Goal: Information Seeking & Learning: Check status

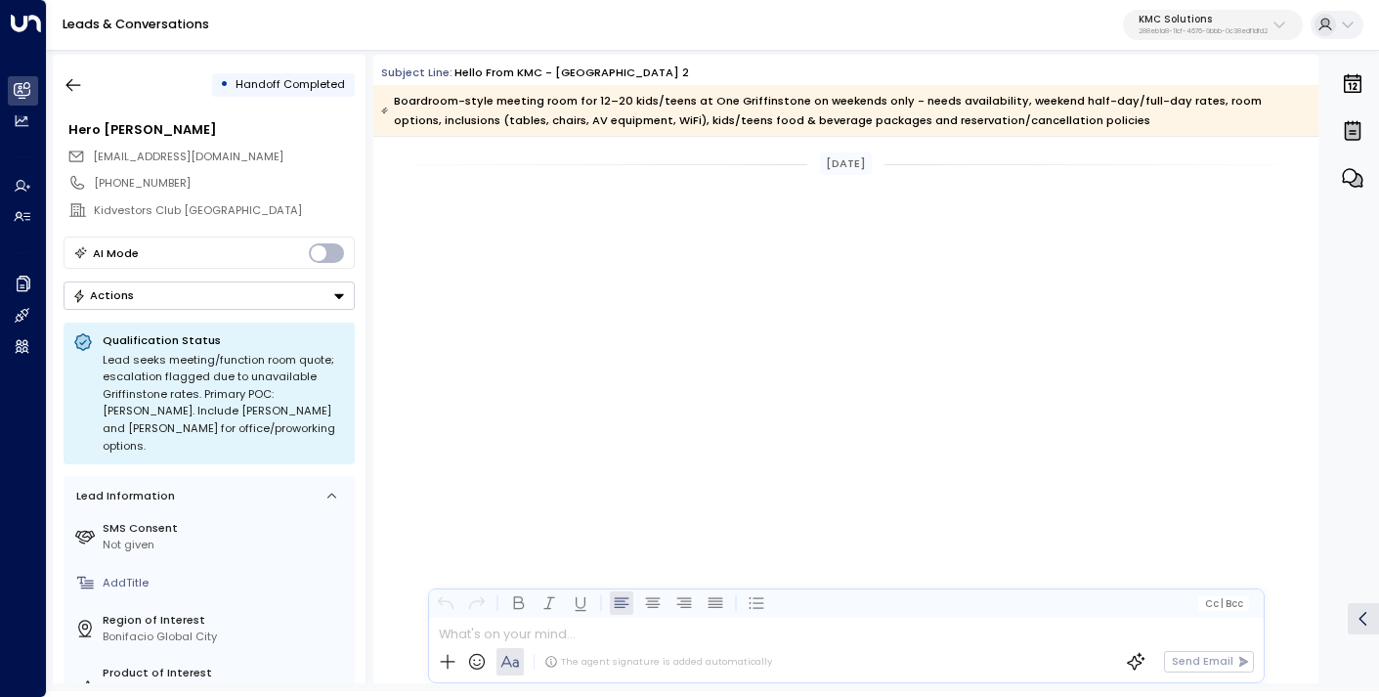
scroll to position [1019, 0]
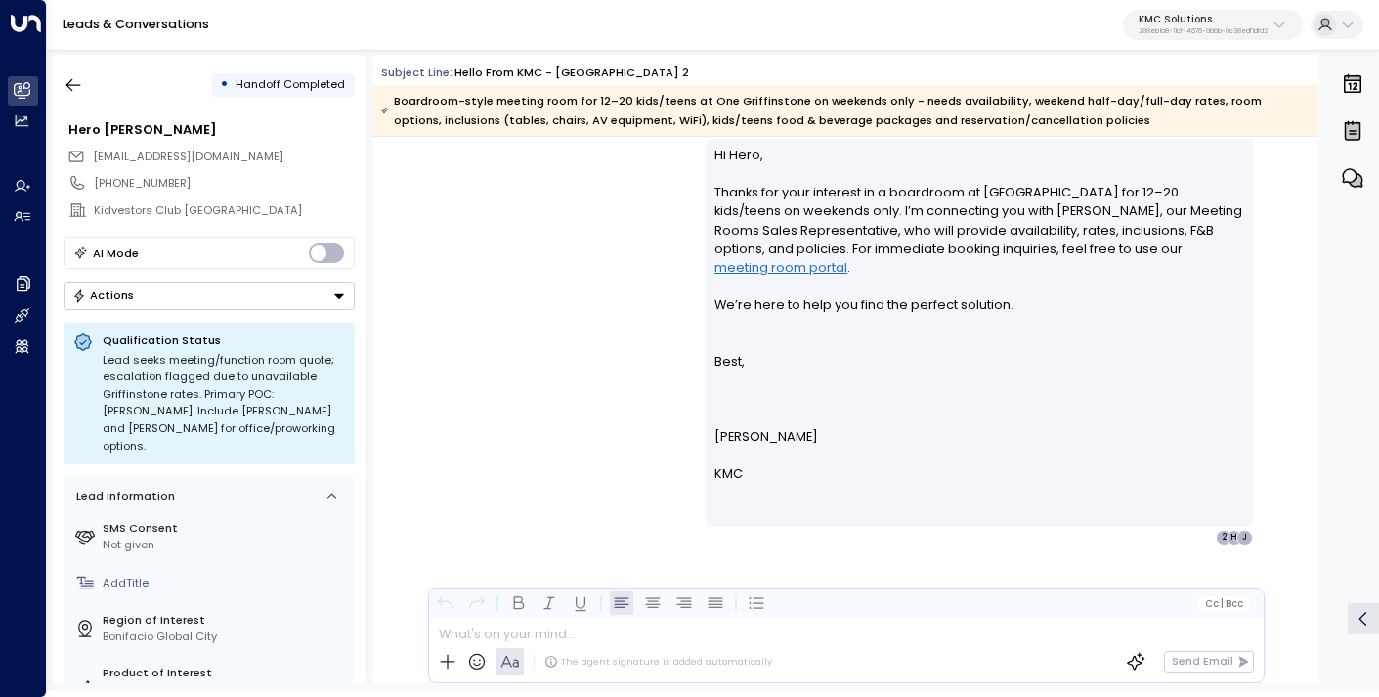
click at [1196, 18] on p "KMC Solutions" at bounding box center [1203, 20] width 129 height 12
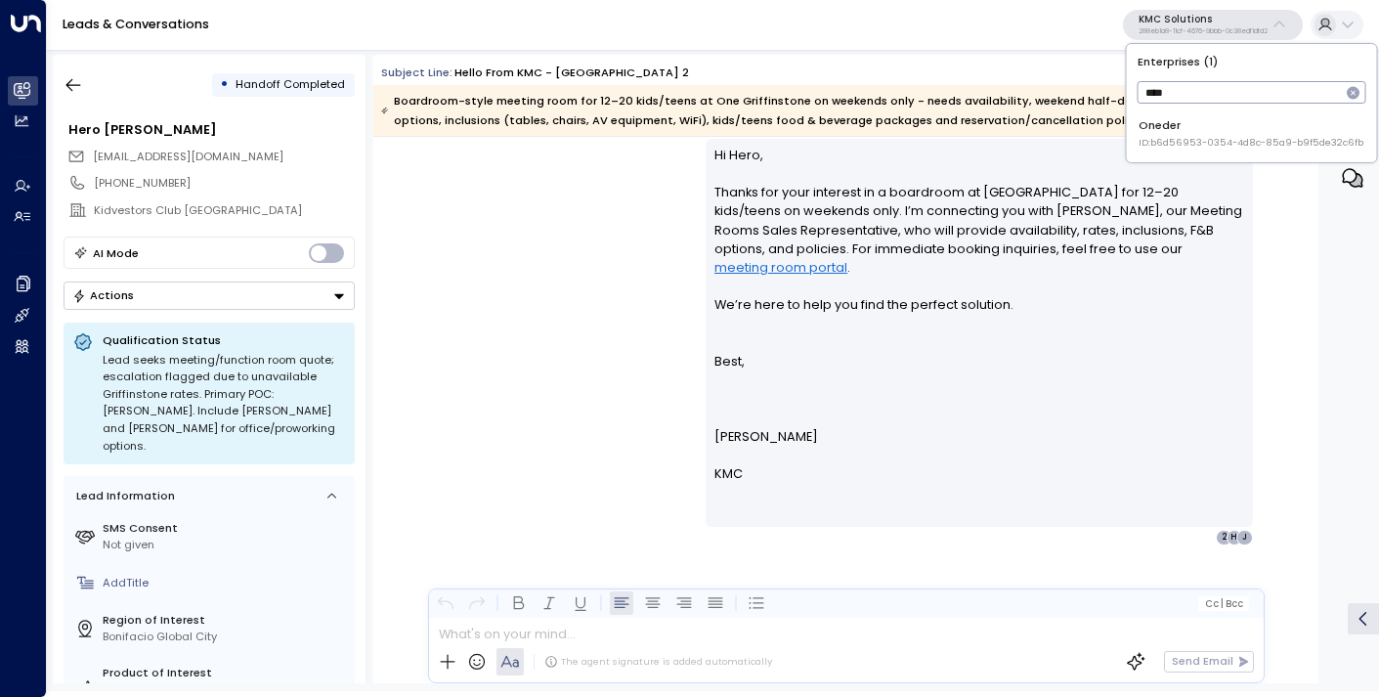
type input "****"
click at [1181, 144] on span "ID: b6d56953-0354-4d8c-85a9-b9f5de32c6fb" at bounding box center [1251, 143] width 225 height 14
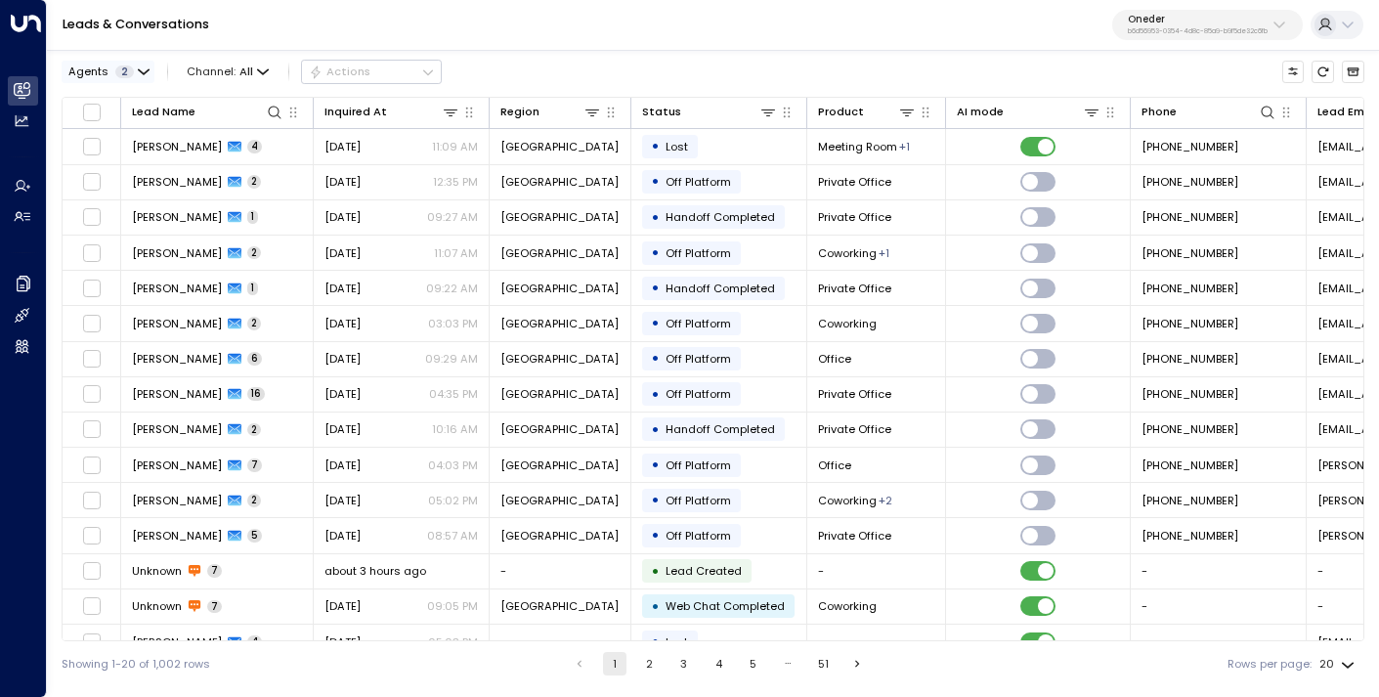
click at [121, 75] on span "2" at bounding box center [124, 72] width 19 height 13
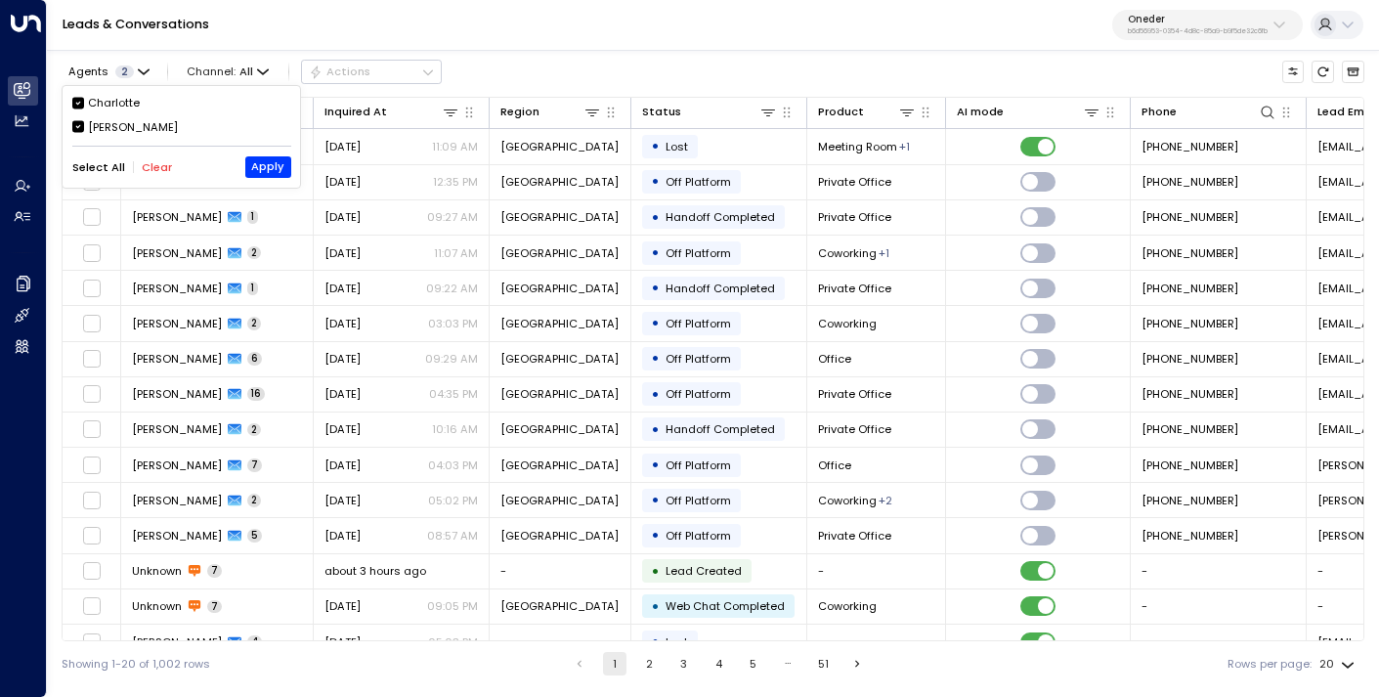
click at [146, 162] on button "Clear" at bounding box center [157, 167] width 30 height 13
click at [130, 128] on div "[PERSON_NAME]" at bounding box center [133, 127] width 90 height 17
click at [261, 170] on button "Apply" at bounding box center [268, 167] width 46 height 22
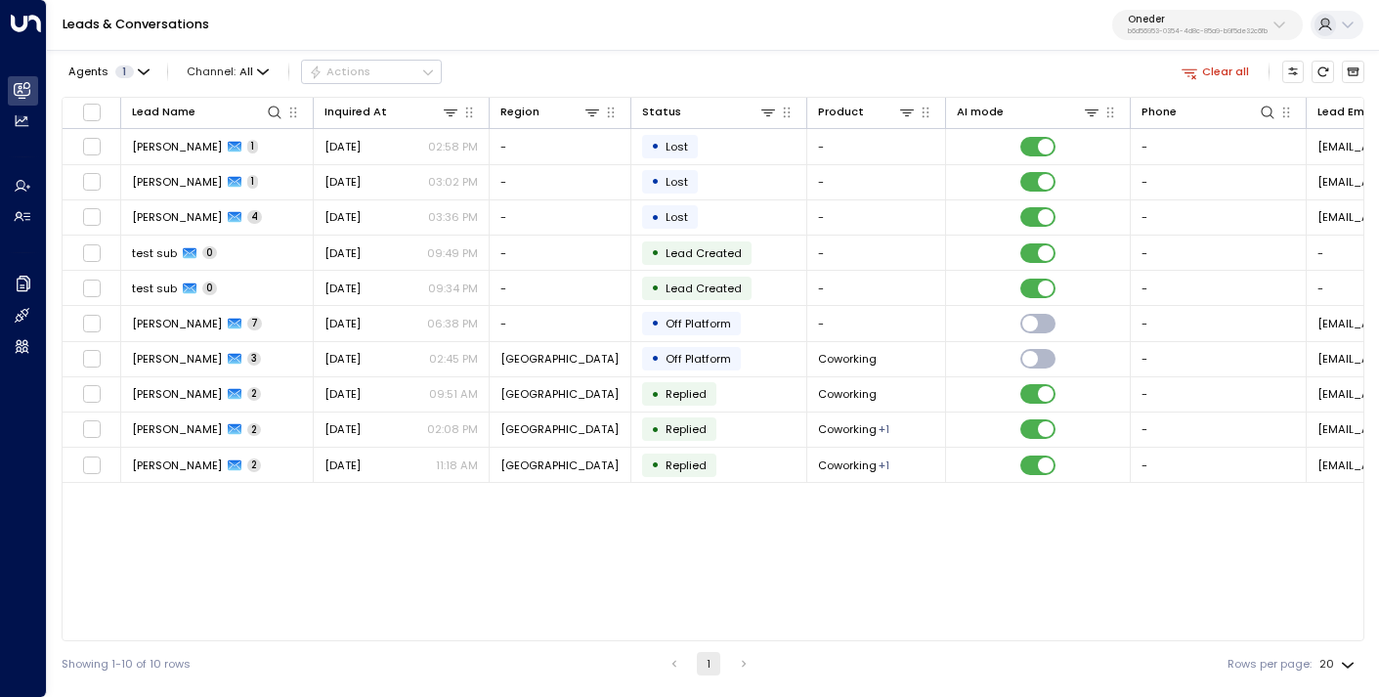
click at [1162, 29] on p "b6d56953-0354-4d8c-85a9-b9f5de32c6fb" at bounding box center [1198, 31] width 140 height 8
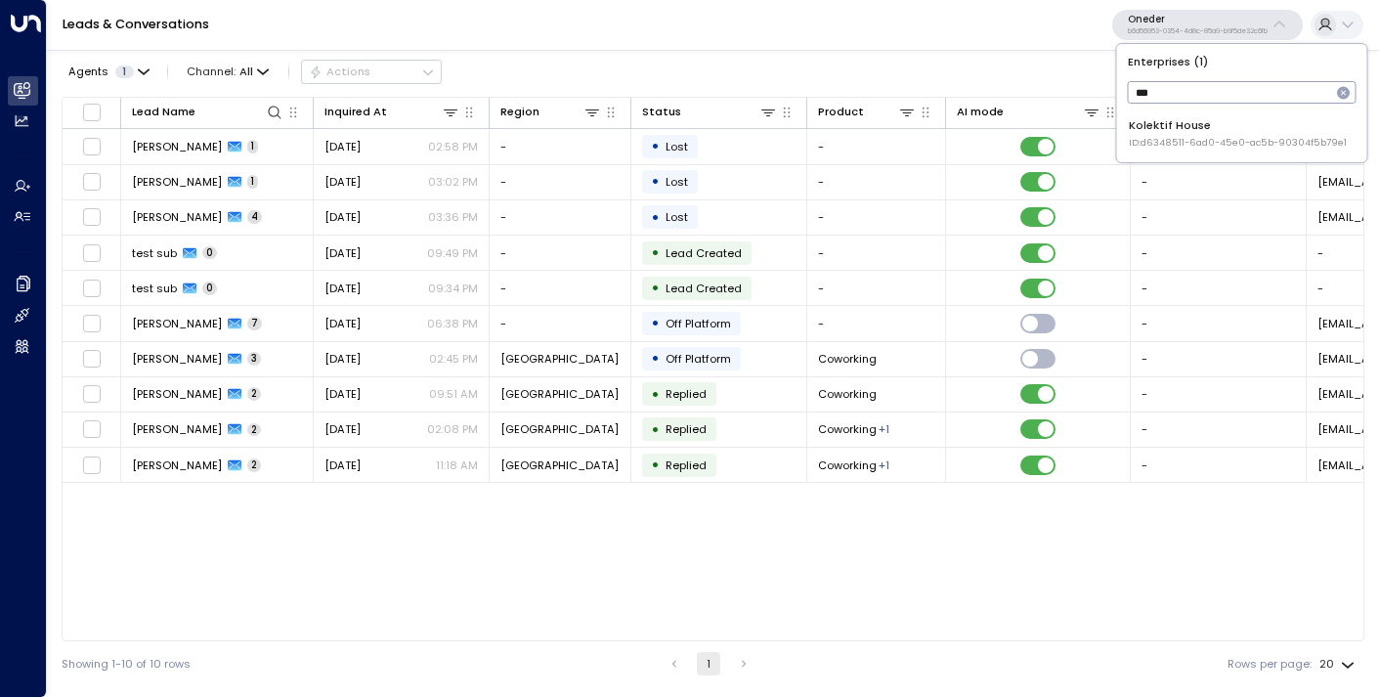
type input "***"
click at [1160, 148] on span "ID: d6348511-6ad0-45e0-ac5b-90304f5b79e1" at bounding box center [1238, 143] width 218 height 14
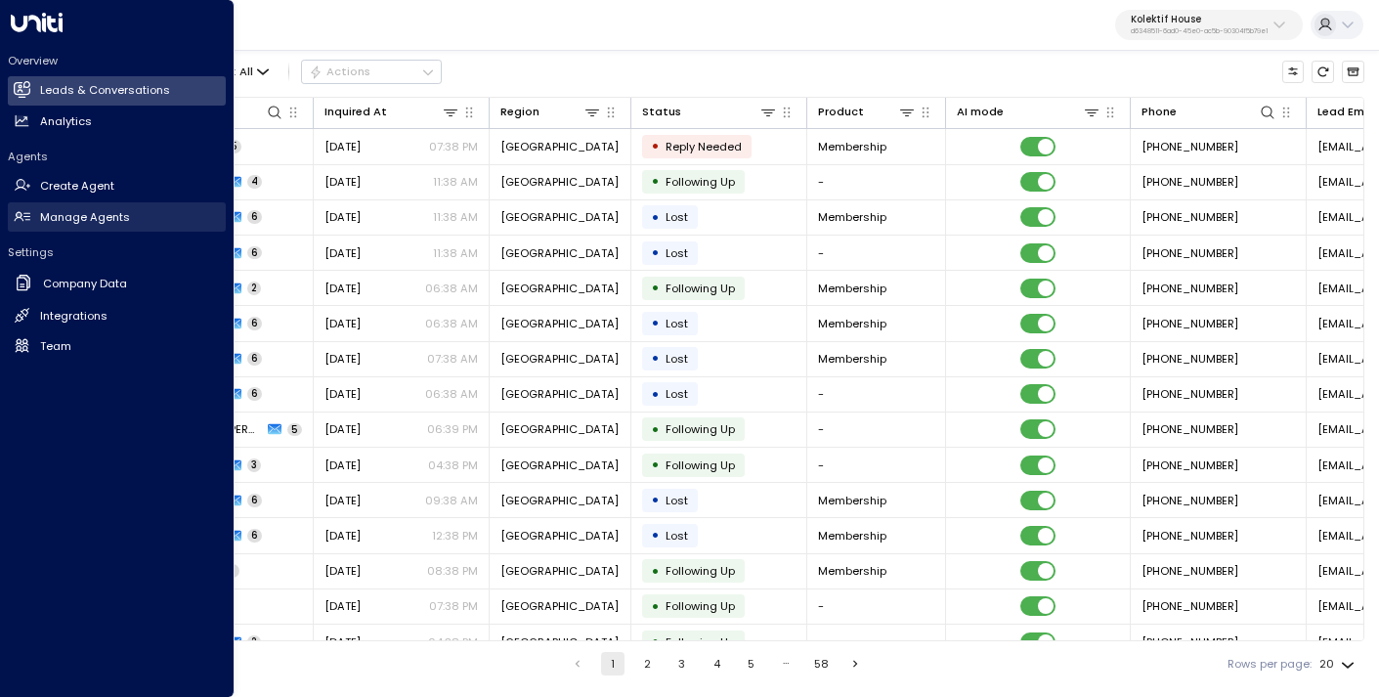
click at [61, 220] on h2 "Manage Agents" at bounding box center [85, 217] width 90 height 17
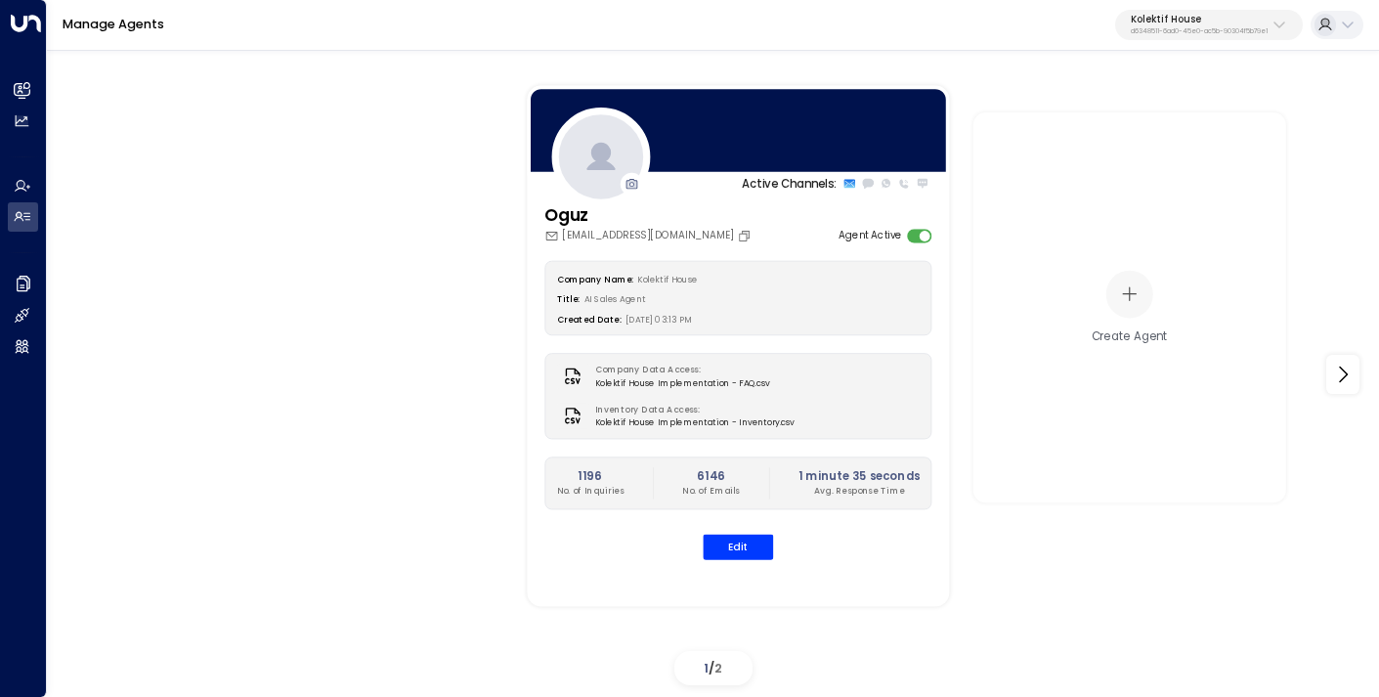
click at [1220, 18] on p "Kolektif House" at bounding box center [1199, 20] width 137 height 12
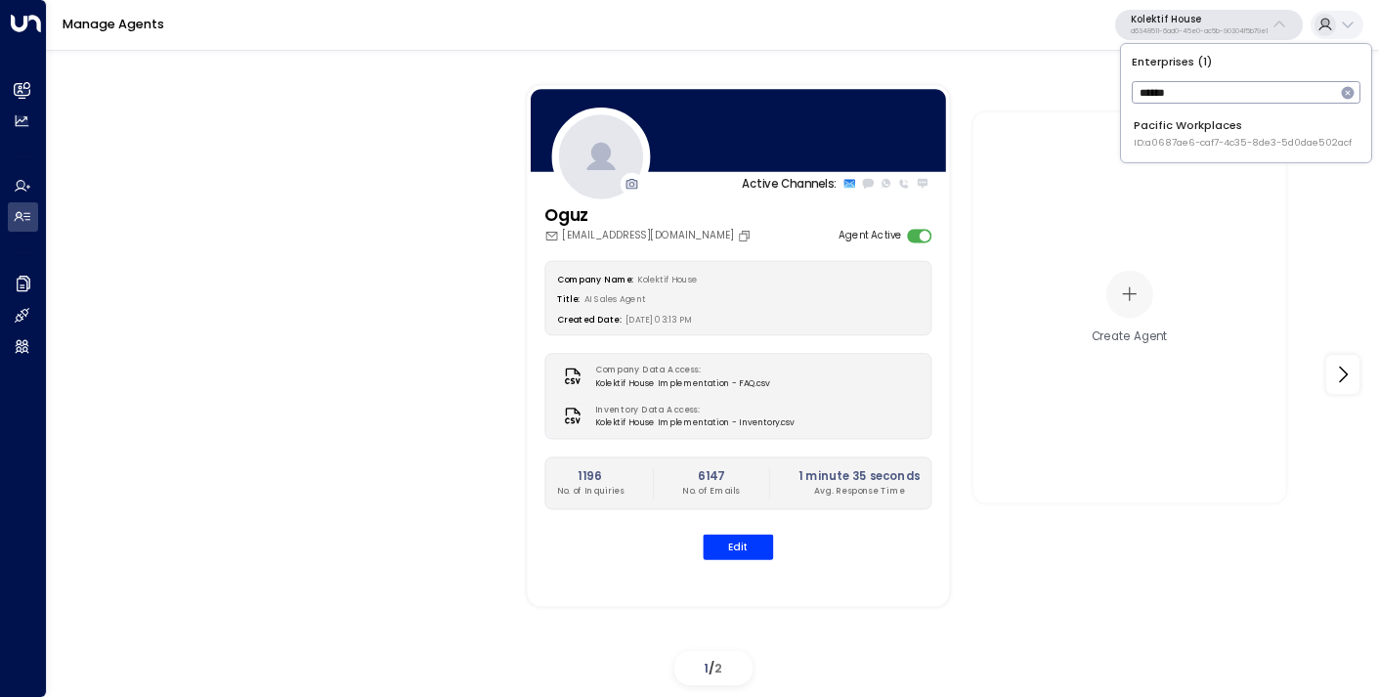
type input "******"
click at [1177, 138] on span "ID: a0687ae6-caf7-4c35-8de3-5d0dae502acf" at bounding box center [1243, 143] width 218 height 14
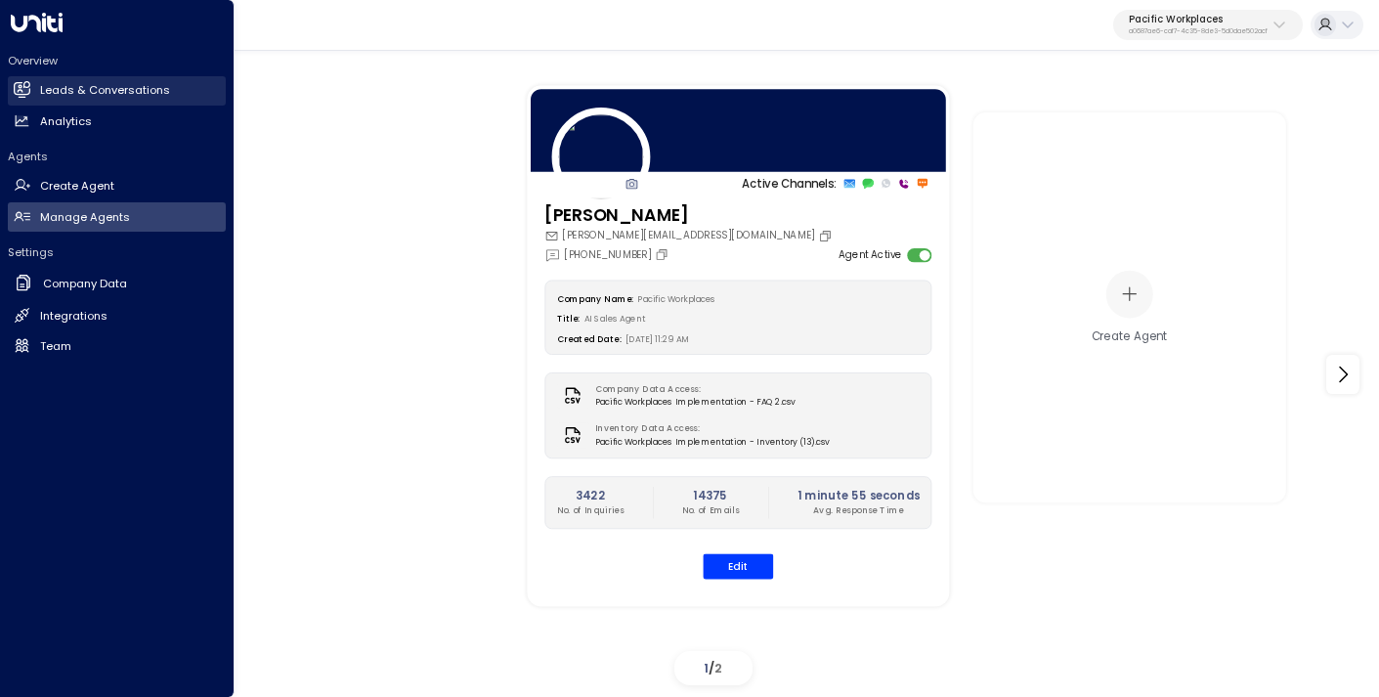
click at [30, 91] on icon at bounding box center [22, 88] width 17 height 13
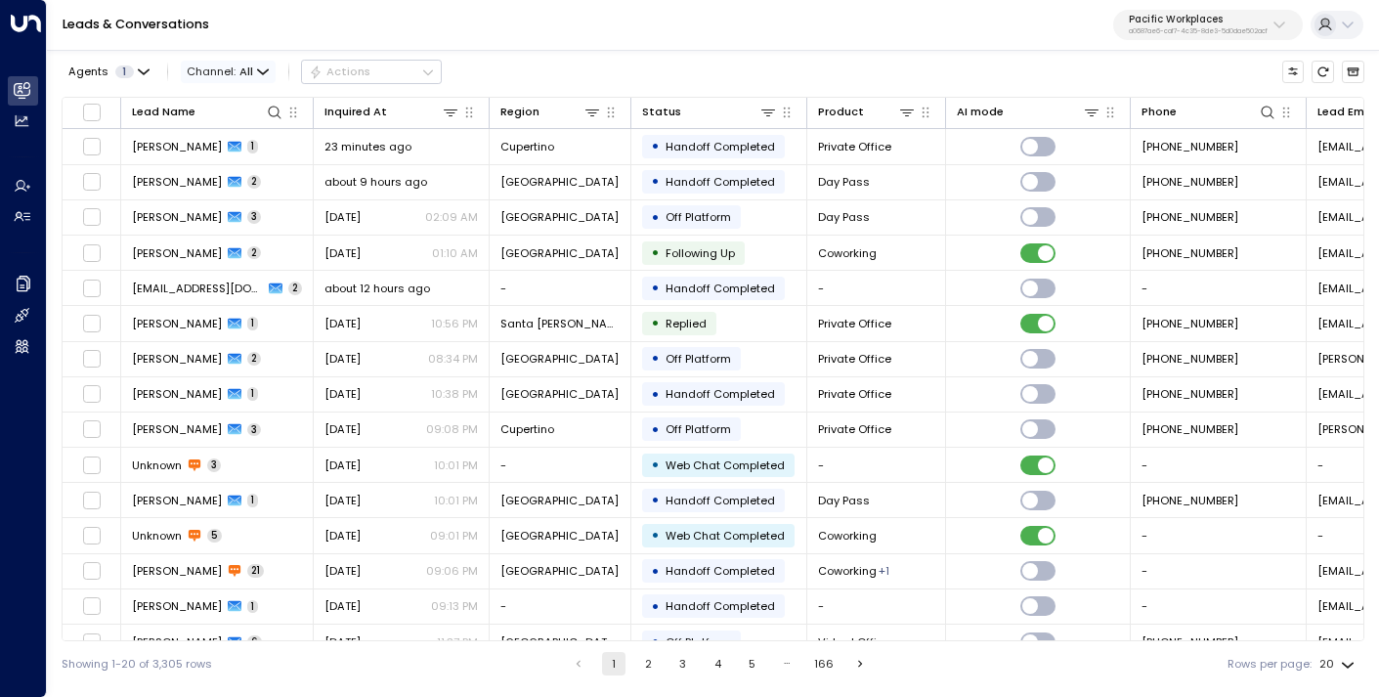
click at [208, 62] on span "Channel: All" at bounding box center [228, 72] width 95 height 22
click at [219, 173] on span "Voice" at bounding box center [207, 168] width 24 height 9
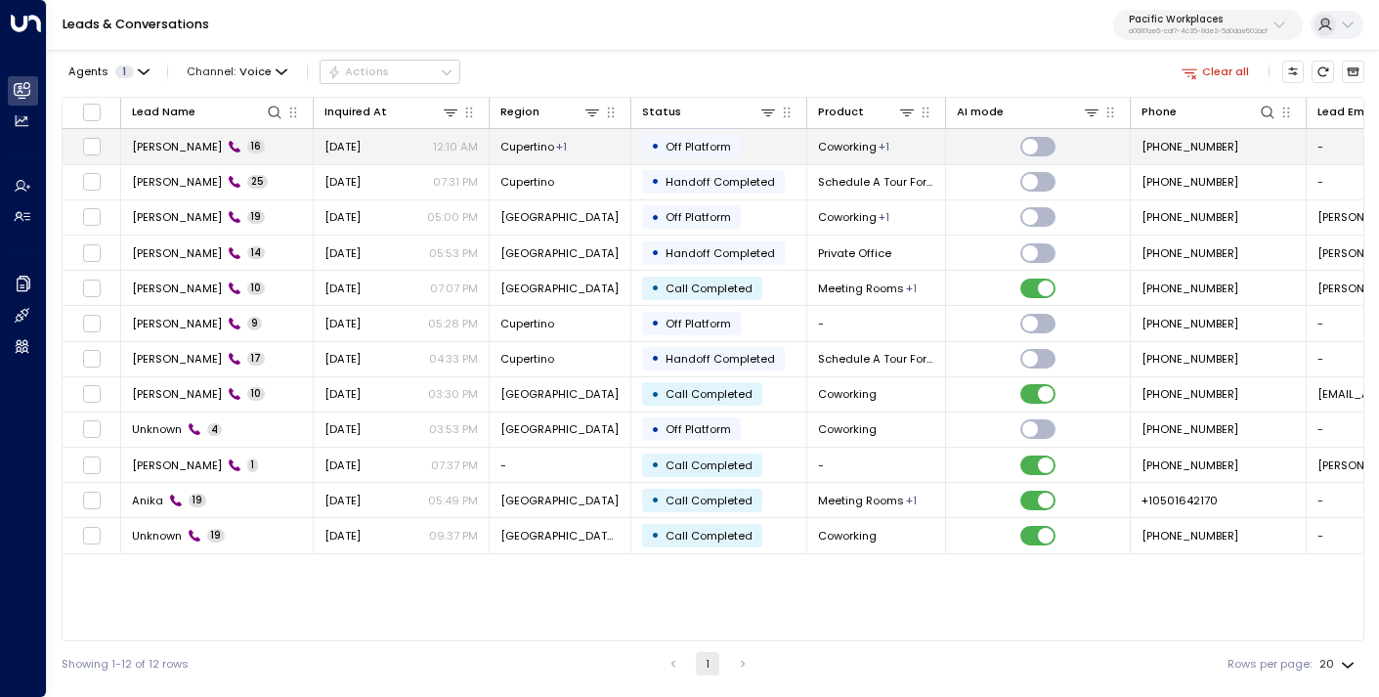
click at [407, 156] on td "[DATE] 12:10 AM" at bounding box center [402, 146] width 176 height 34
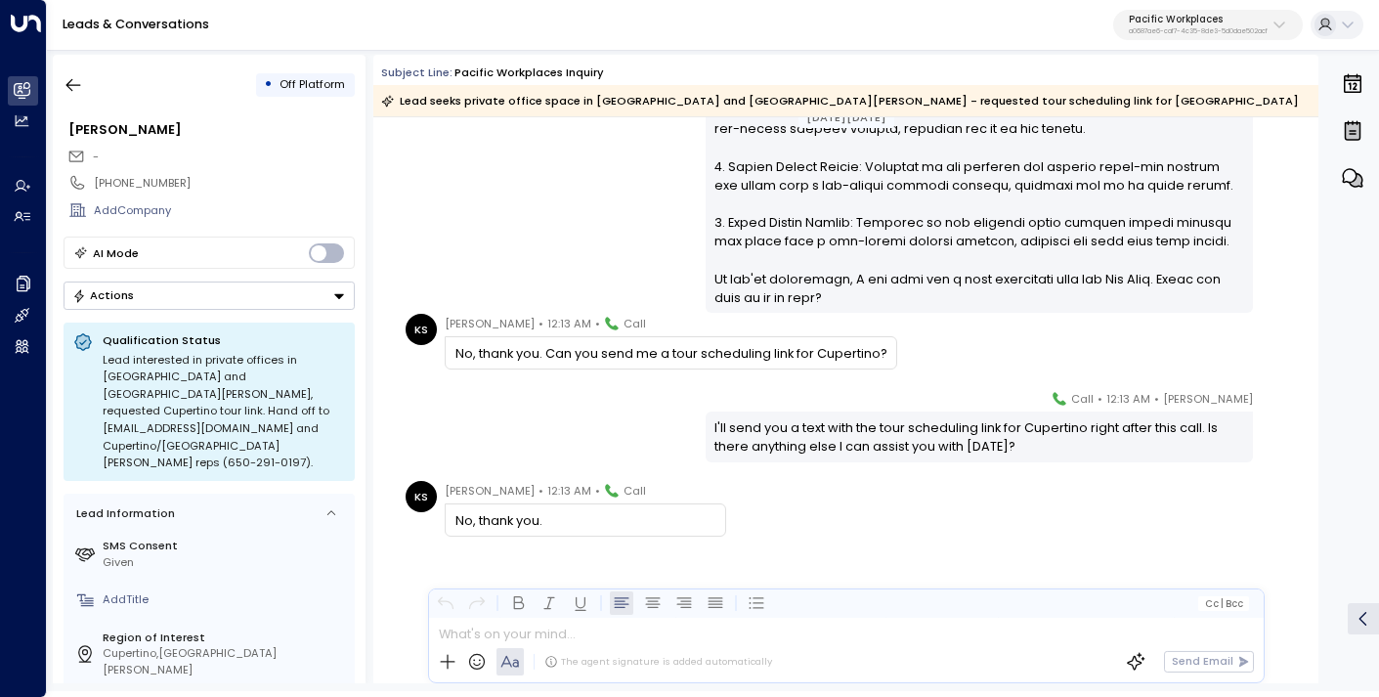
scroll to position [2622, 0]
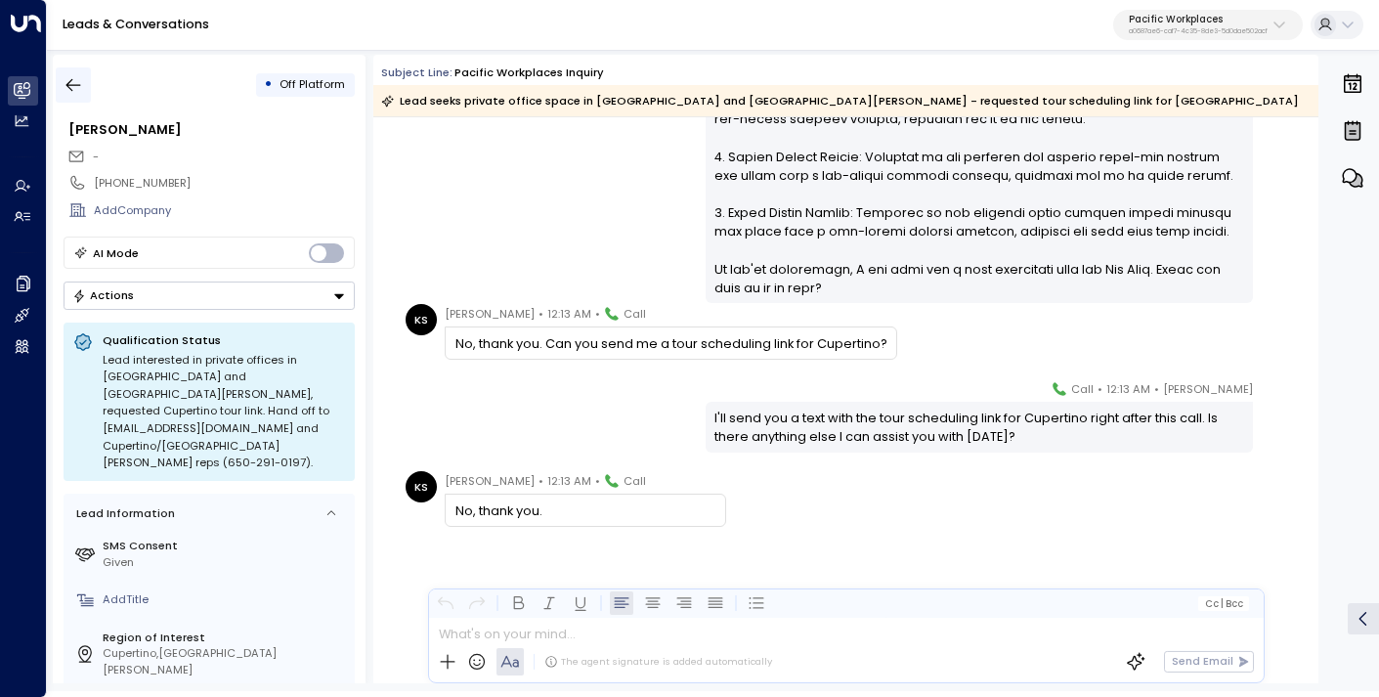
click at [69, 84] on icon "button" at bounding box center [73, 85] width 15 height 13
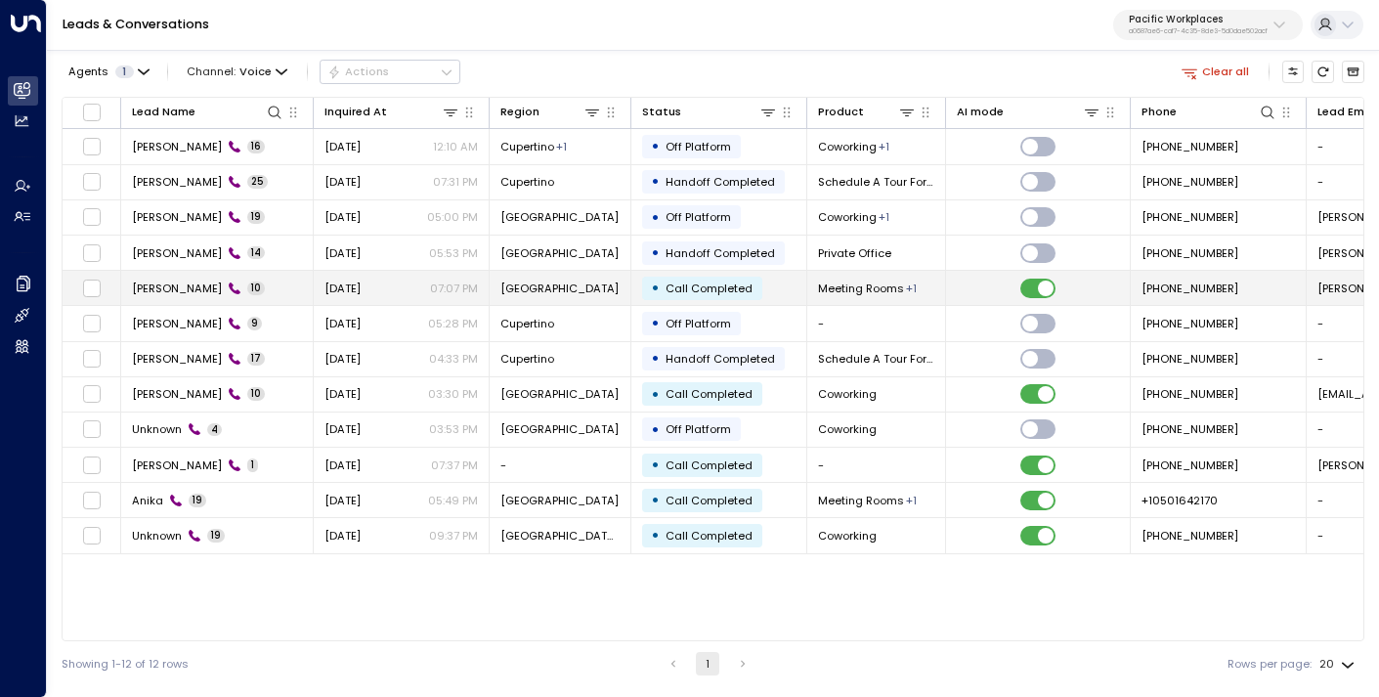
click at [287, 283] on td "[PERSON_NAME] 10" at bounding box center [217, 288] width 193 height 34
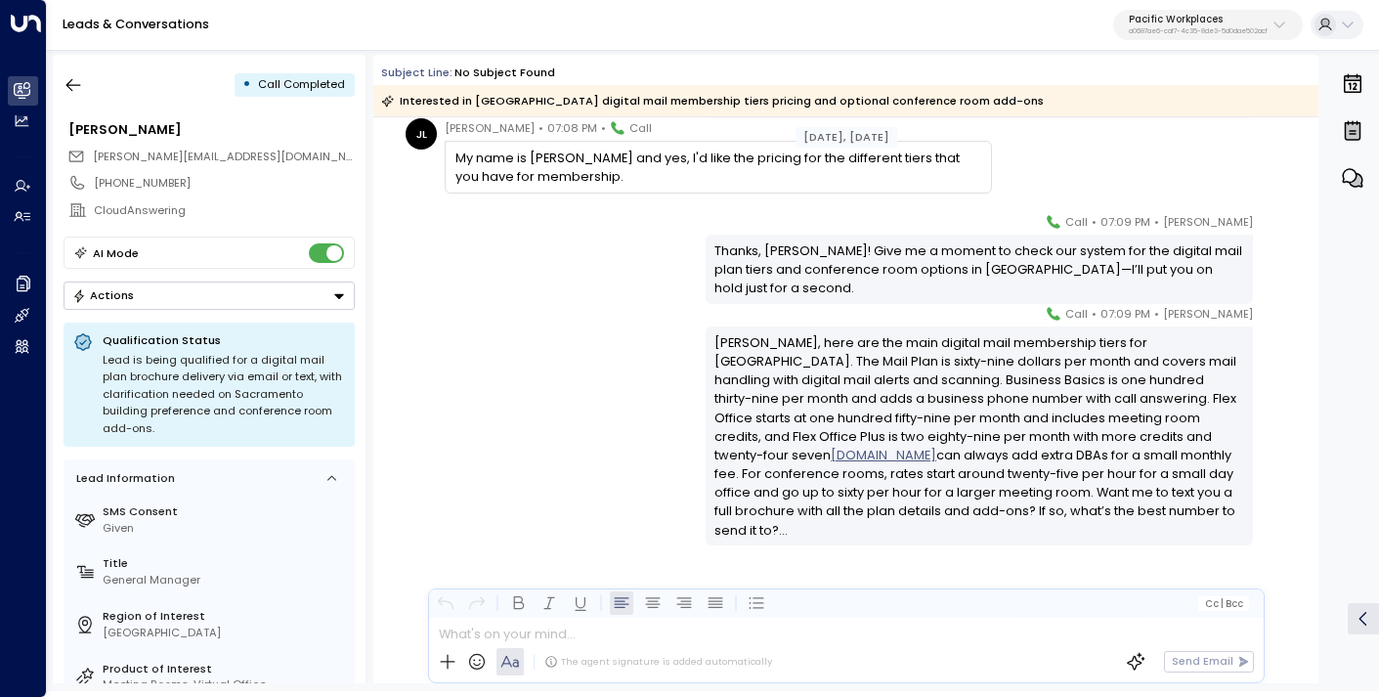
scroll to position [353, 0]
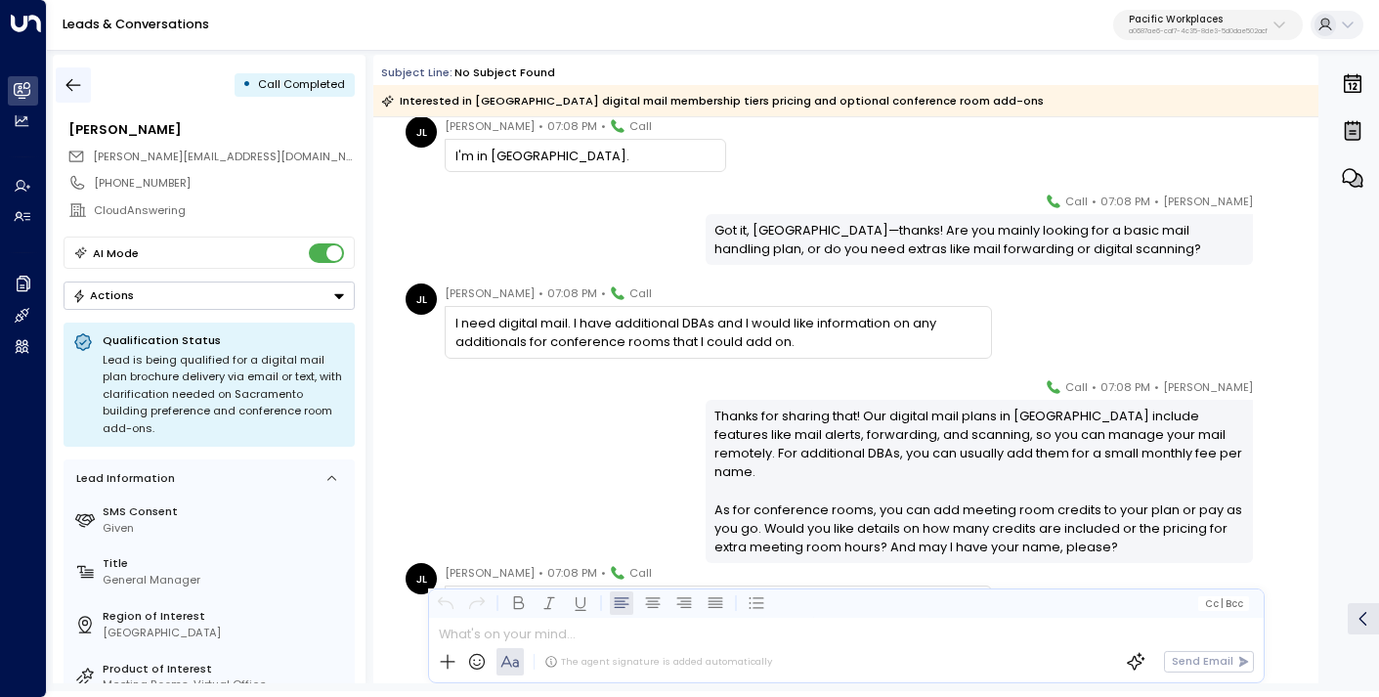
click at [76, 90] on icon "button" at bounding box center [74, 85] width 20 height 20
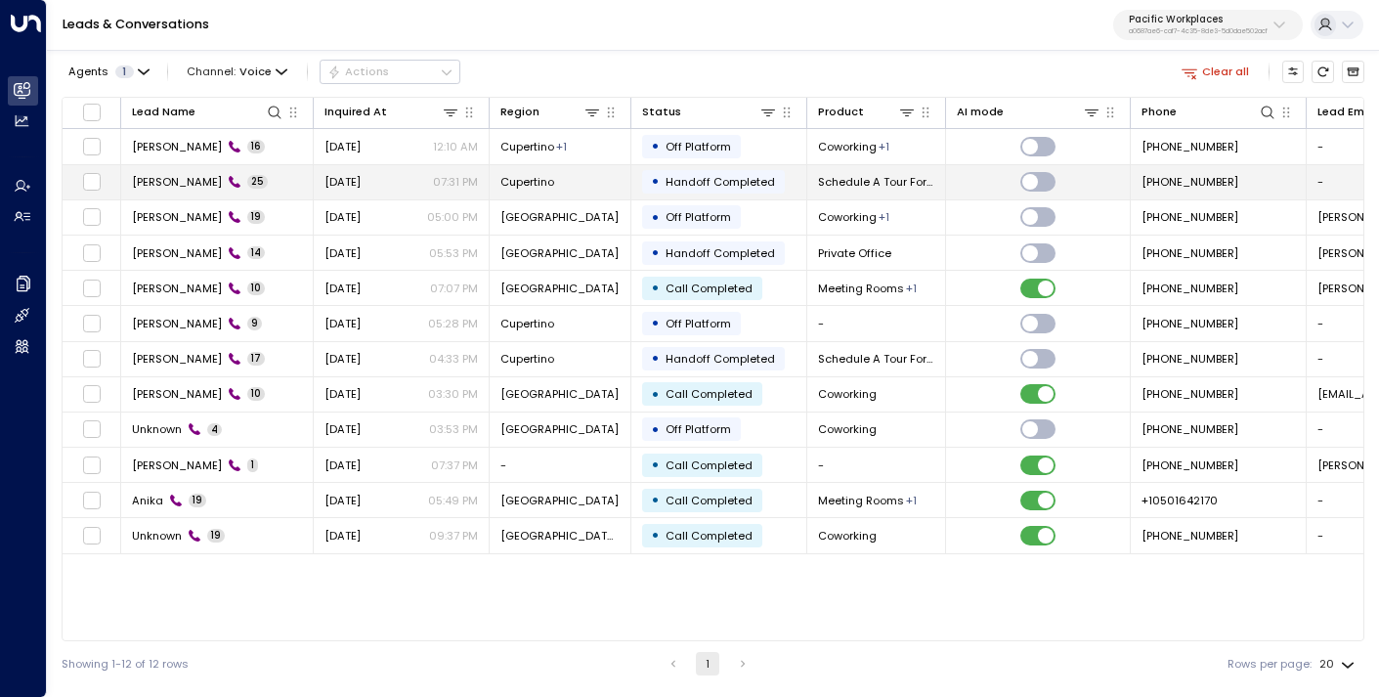
click at [415, 183] on div "[DATE] 07:31 PM" at bounding box center [401, 182] width 153 height 16
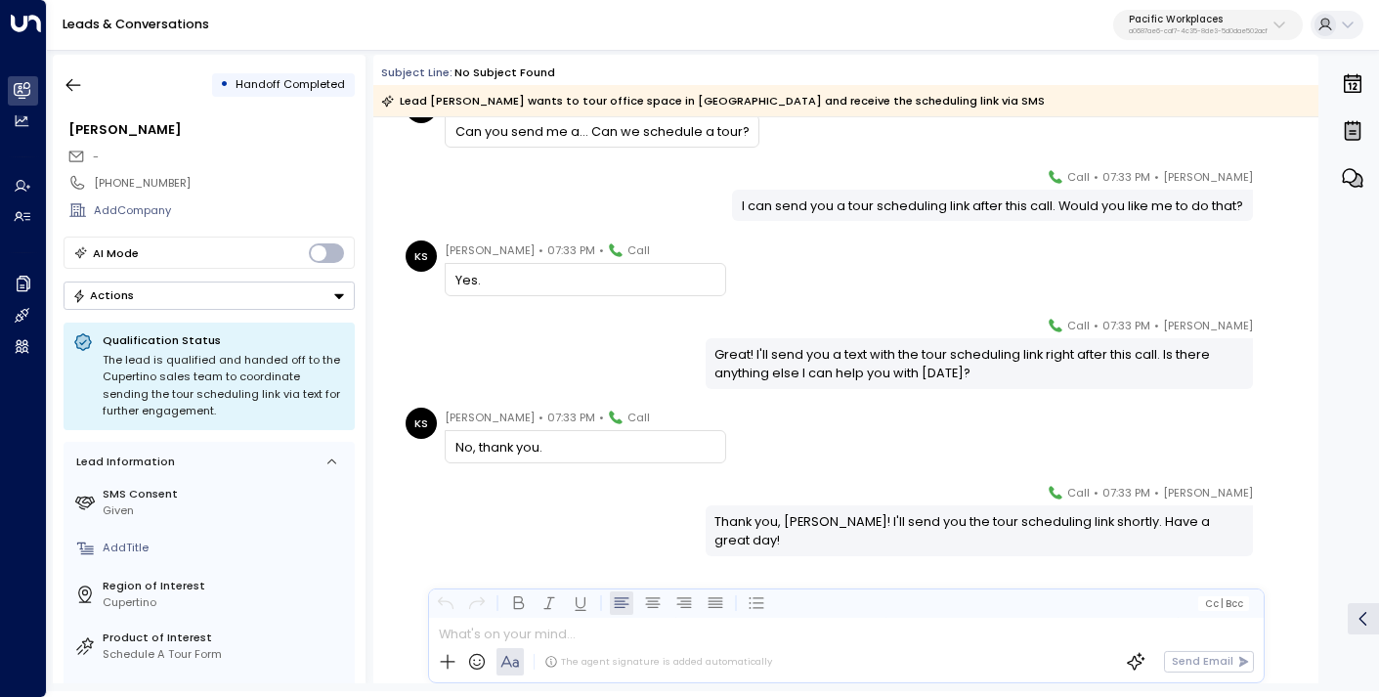
scroll to position [6409, 0]
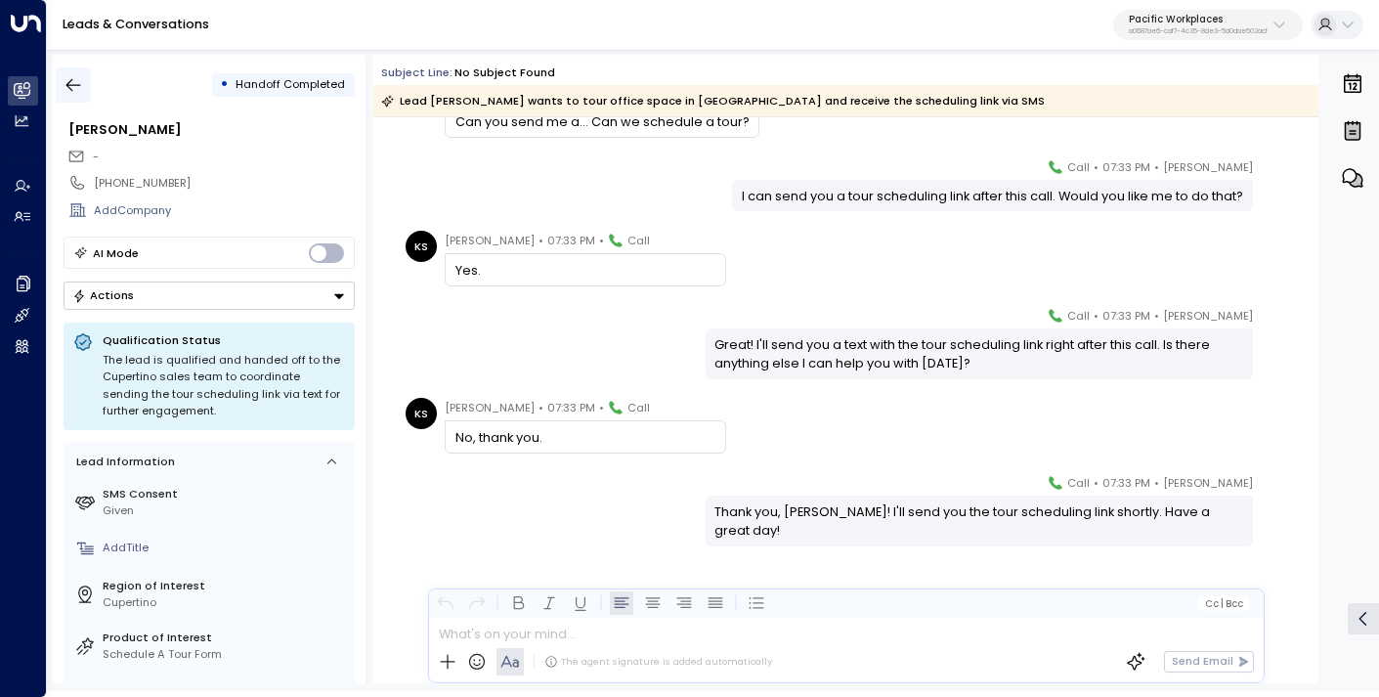
click at [73, 76] on icon "button" at bounding box center [74, 85] width 20 height 20
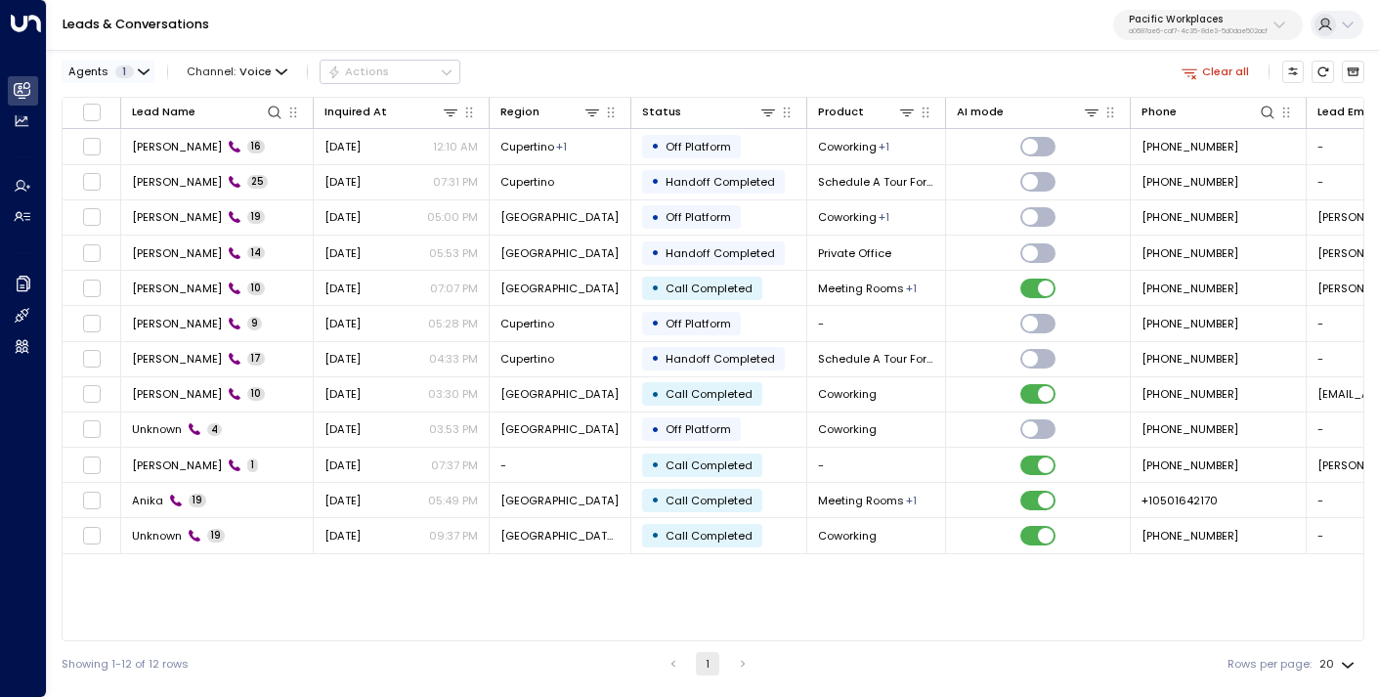
click at [113, 66] on div "Agents 1" at bounding box center [101, 72] width 66 height 13
click at [1243, 26] on div at bounding box center [689, 348] width 1379 height 697
click at [1210, 31] on p "a0687ae6-caf7-4c35-8de3-5d0dae502acf" at bounding box center [1198, 31] width 139 height 8
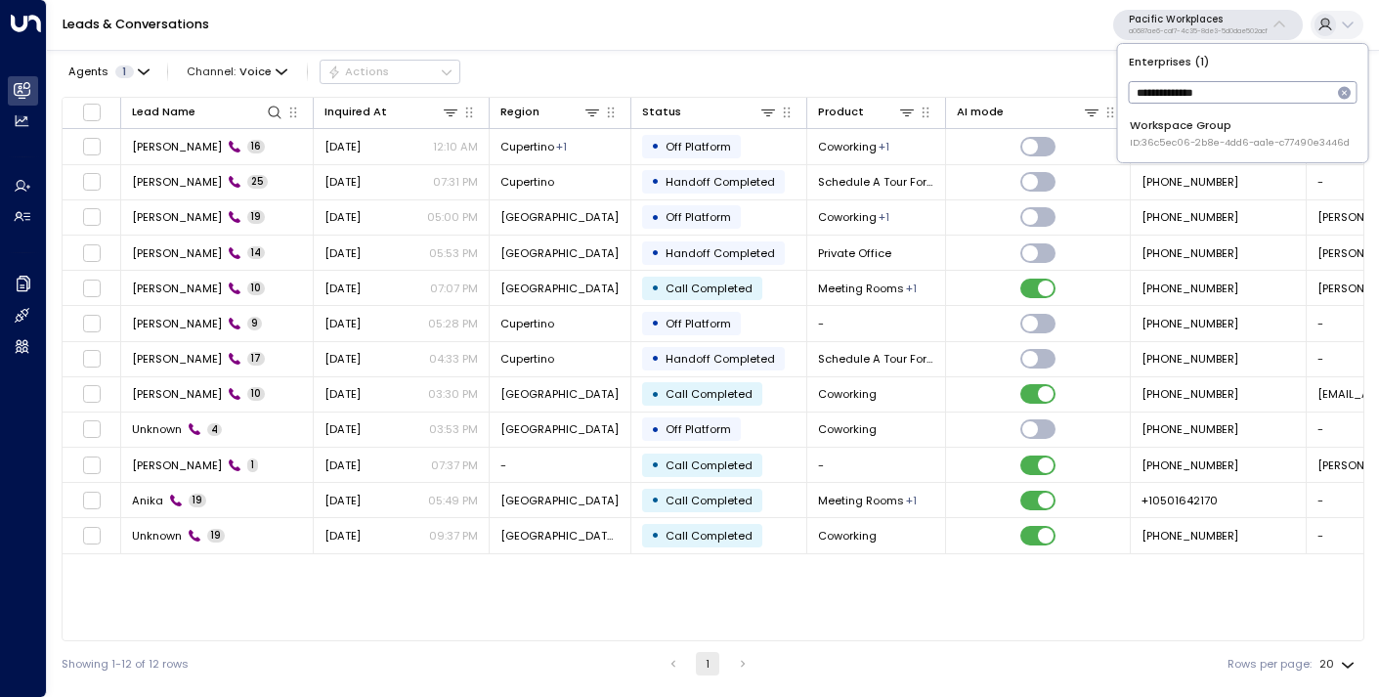
type input "**********"
click at [1170, 123] on div "Workspace Group ID: 36c5ec06-2b8e-4dd6-aa1e-c77490e3446d" at bounding box center [1240, 133] width 220 height 32
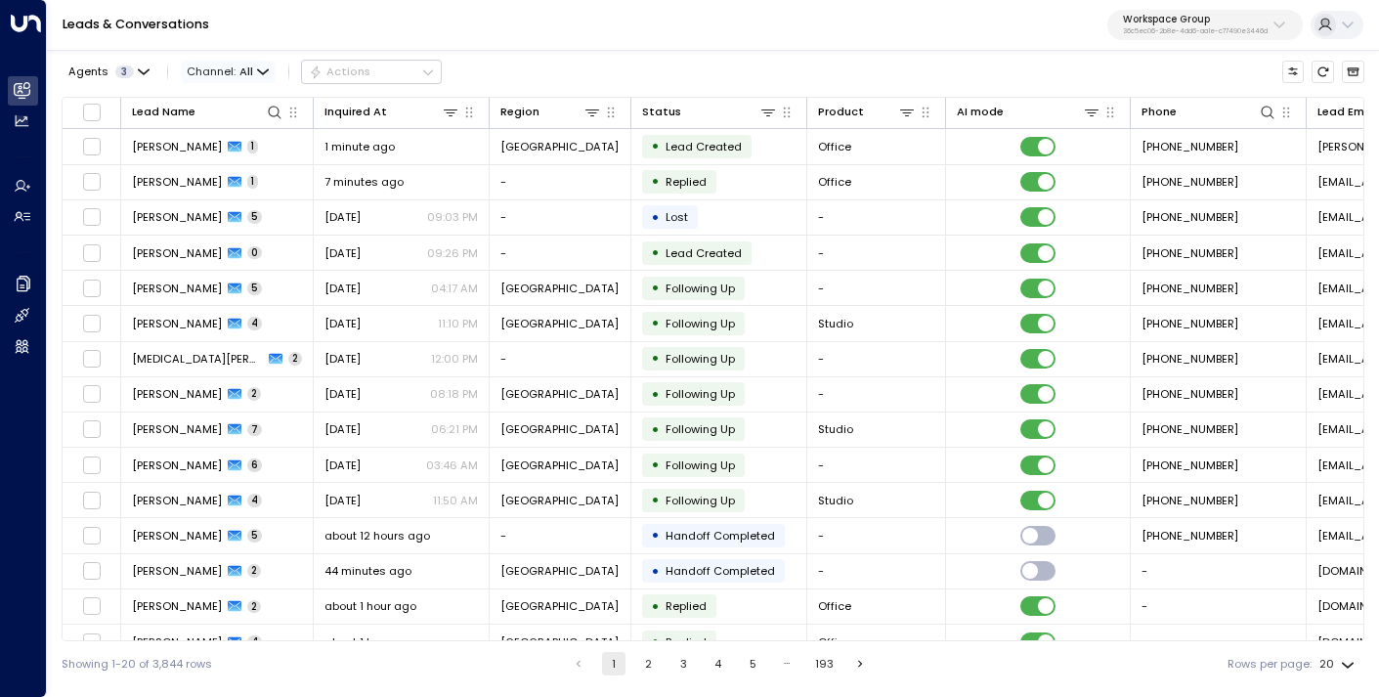
click at [234, 70] on span "Channel: All" at bounding box center [228, 72] width 95 height 22
click at [219, 173] on span "Voice" at bounding box center [207, 168] width 24 height 9
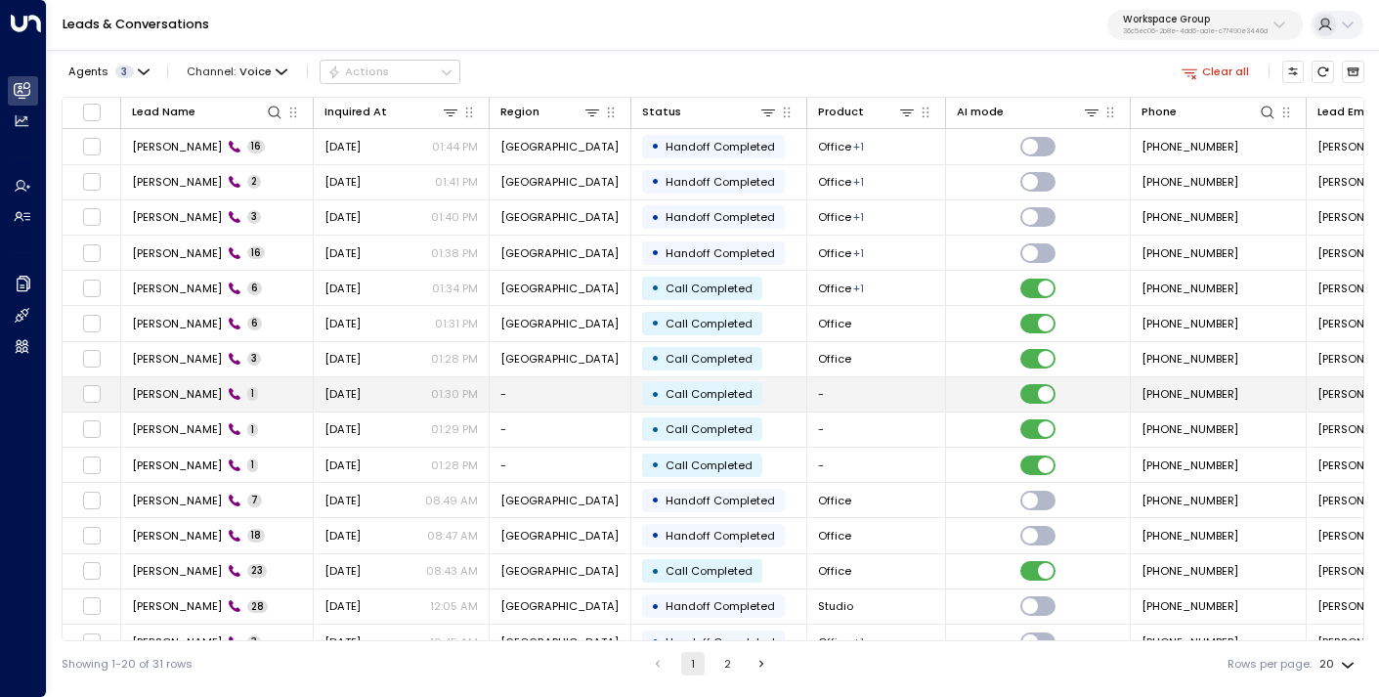
scroll to position [201, 0]
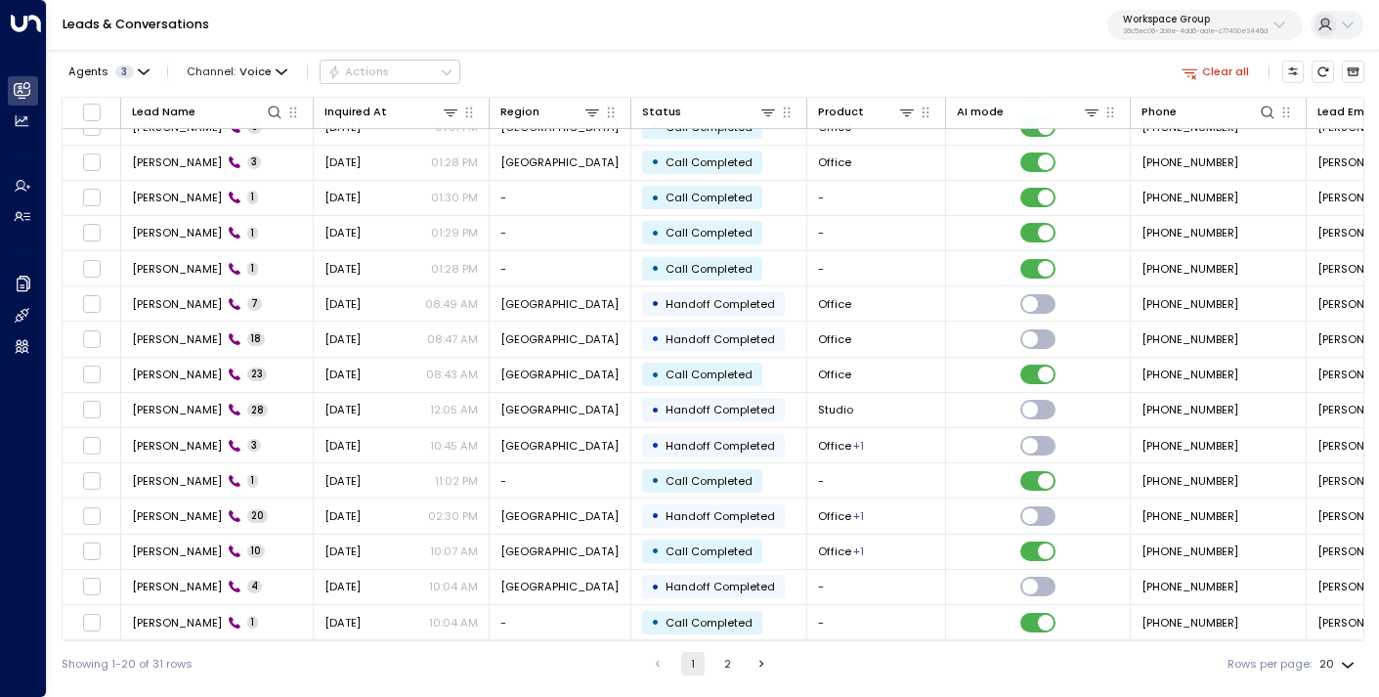
click at [725, 660] on button "2" at bounding box center [727, 663] width 23 height 23
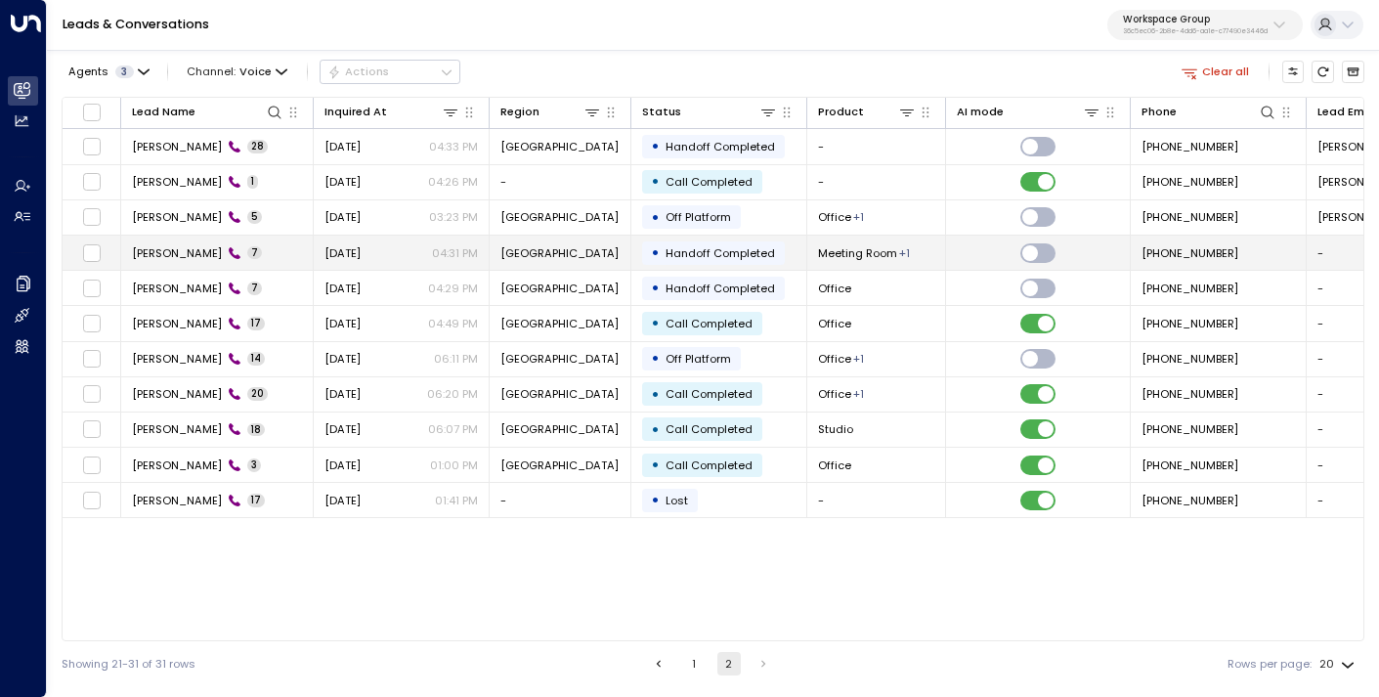
click at [358, 262] on td "[DATE] 04:31 PM" at bounding box center [402, 253] width 176 height 34
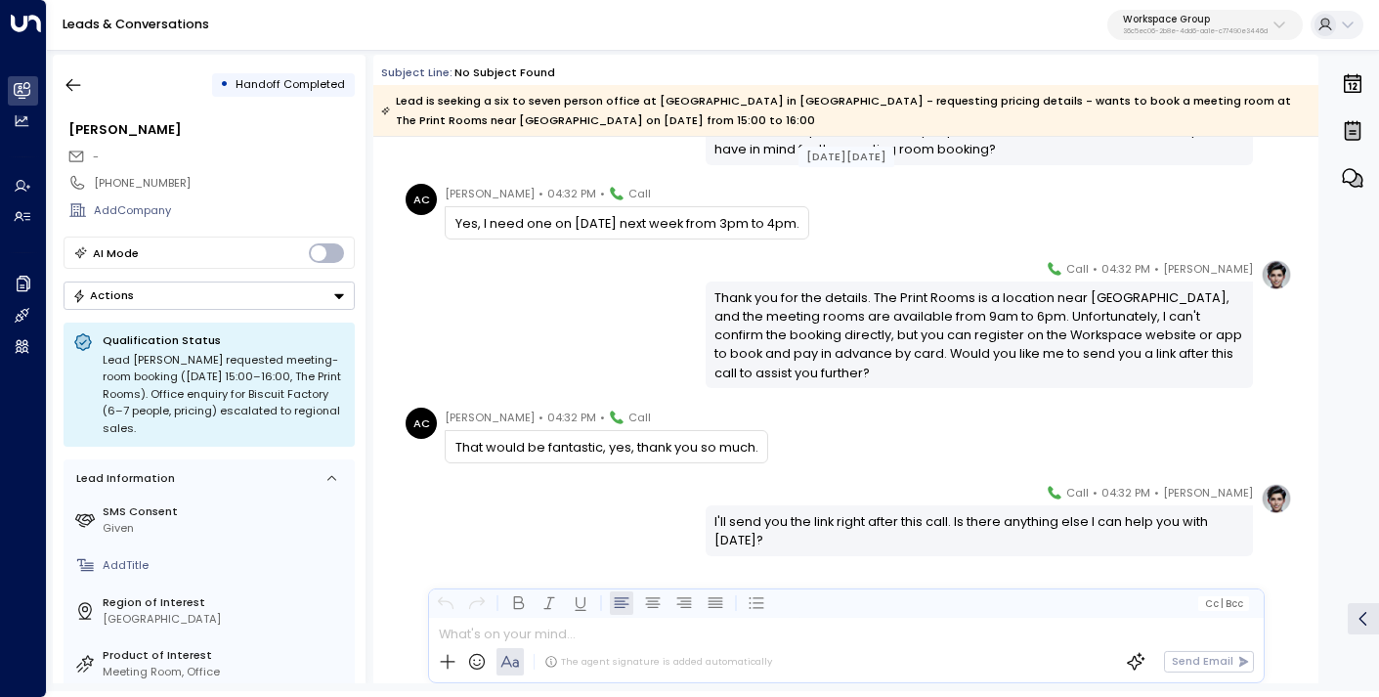
scroll to position [352, 0]
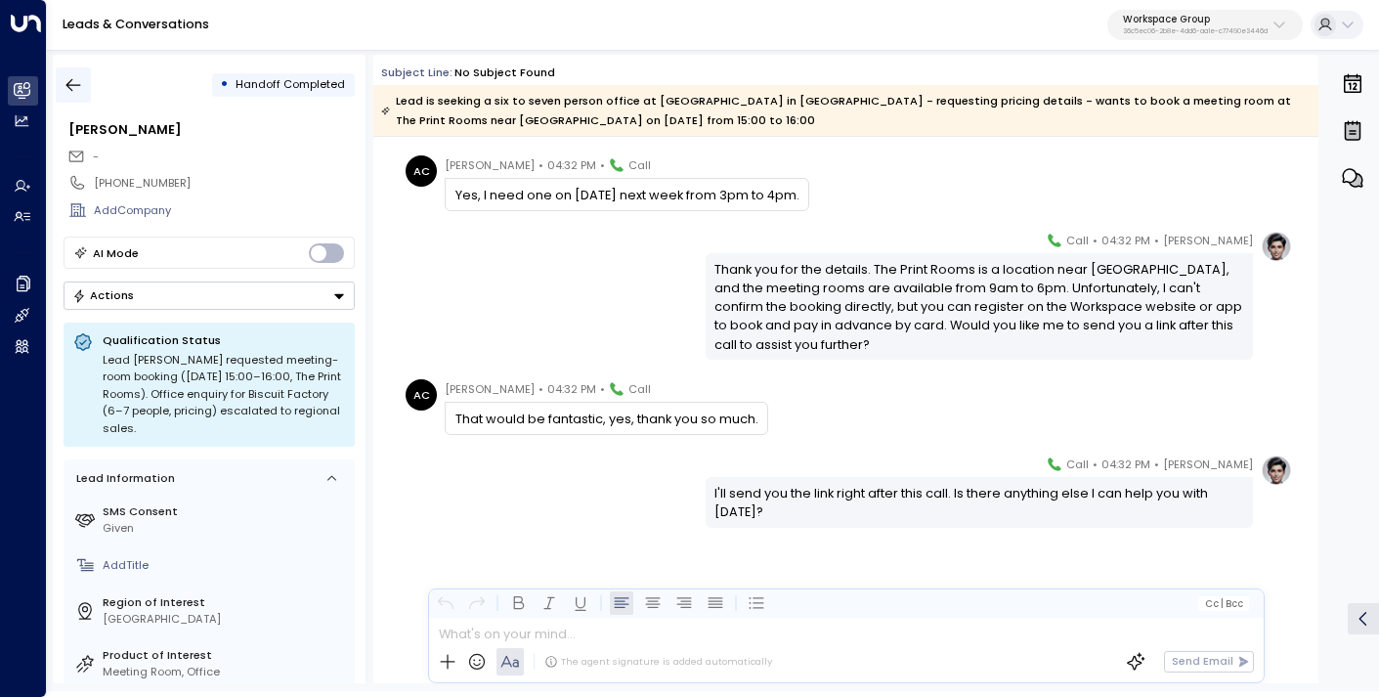
click at [72, 73] on button "button" at bounding box center [73, 84] width 35 height 35
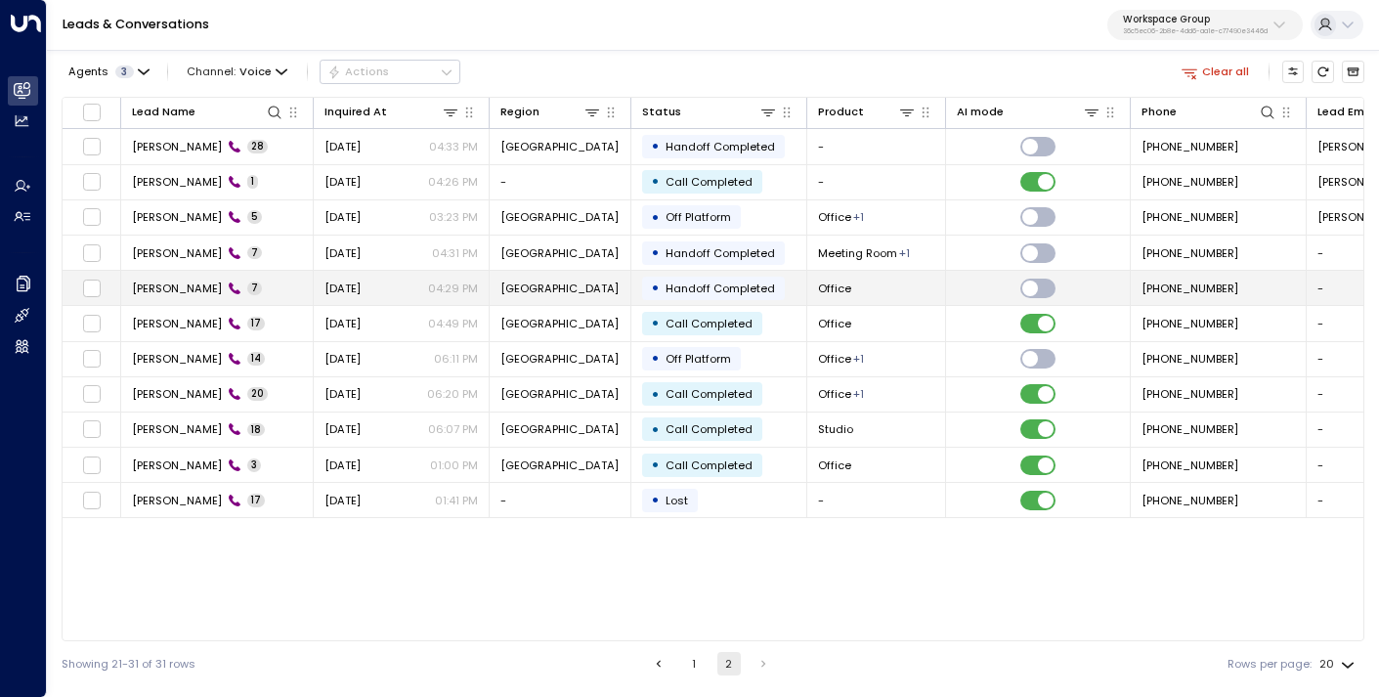
click at [177, 287] on span "[PERSON_NAME]" at bounding box center [177, 289] width 90 height 16
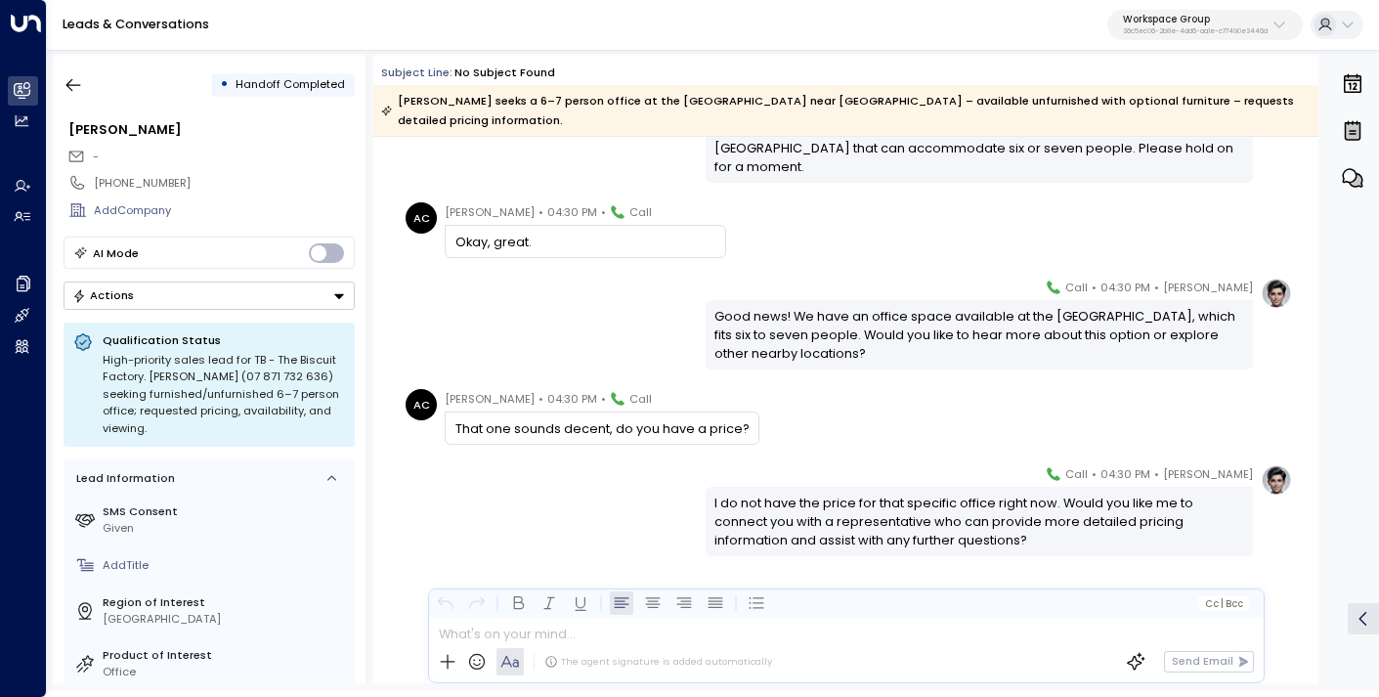
scroll to position [354, 0]
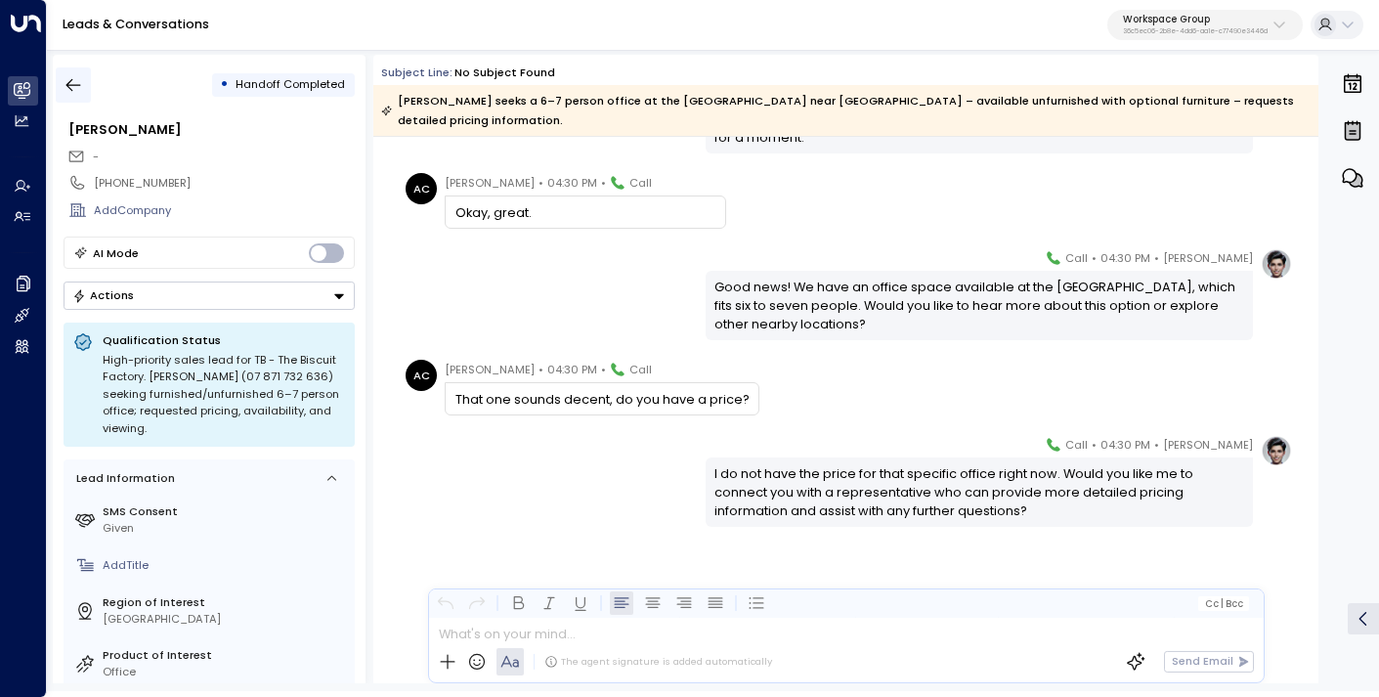
click at [59, 82] on button "button" at bounding box center [73, 84] width 35 height 35
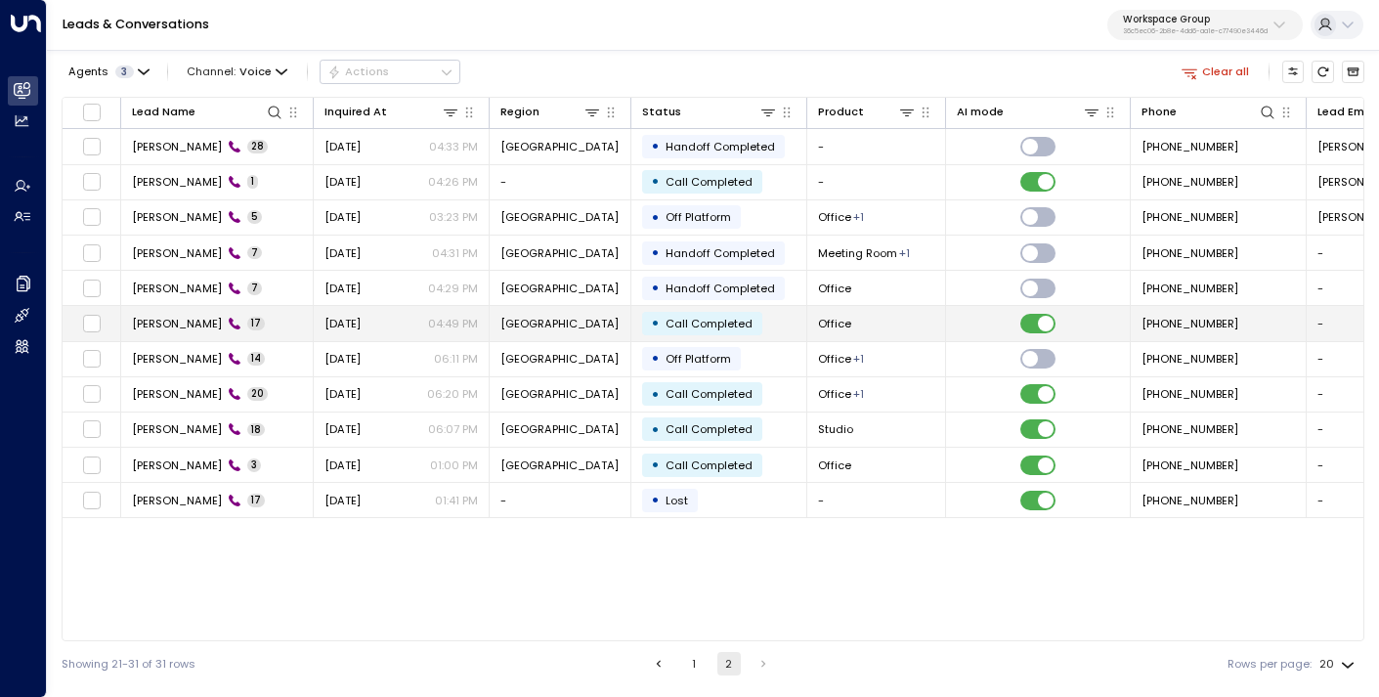
click at [181, 328] on span "[PERSON_NAME]" at bounding box center [177, 324] width 90 height 16
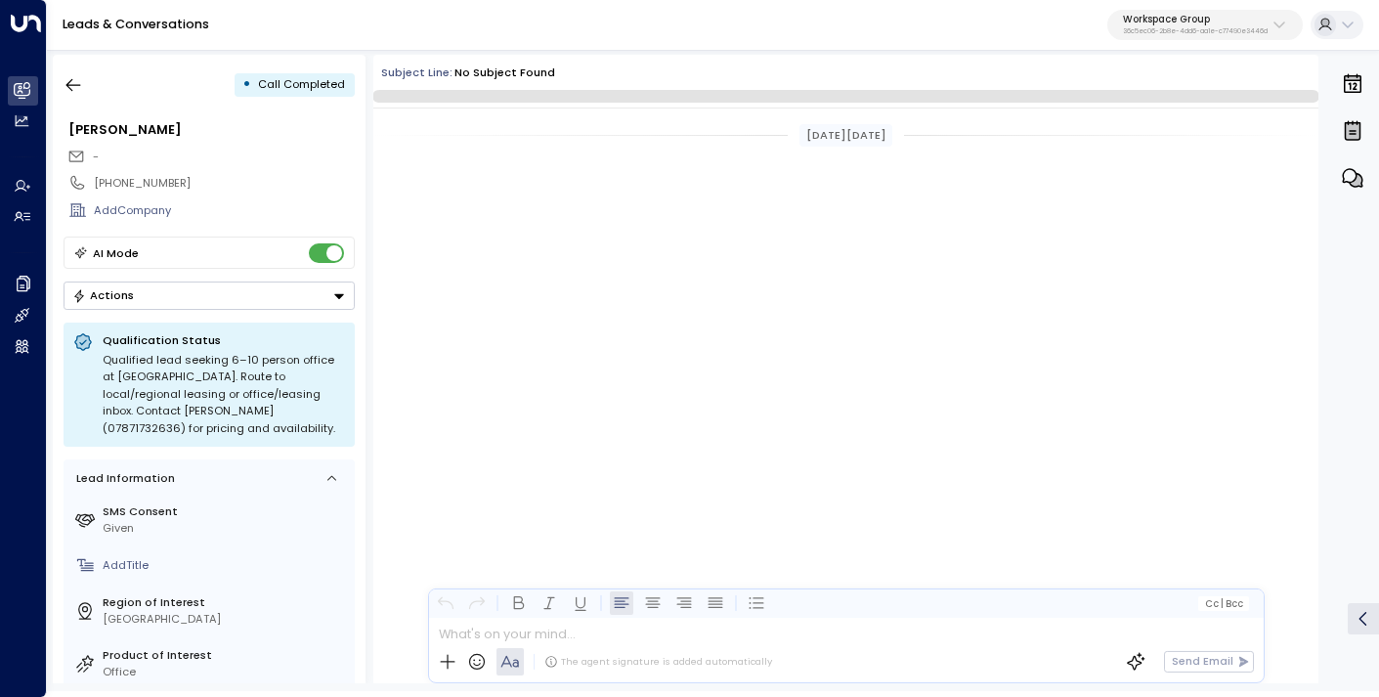
scroll to position [2879, 0]
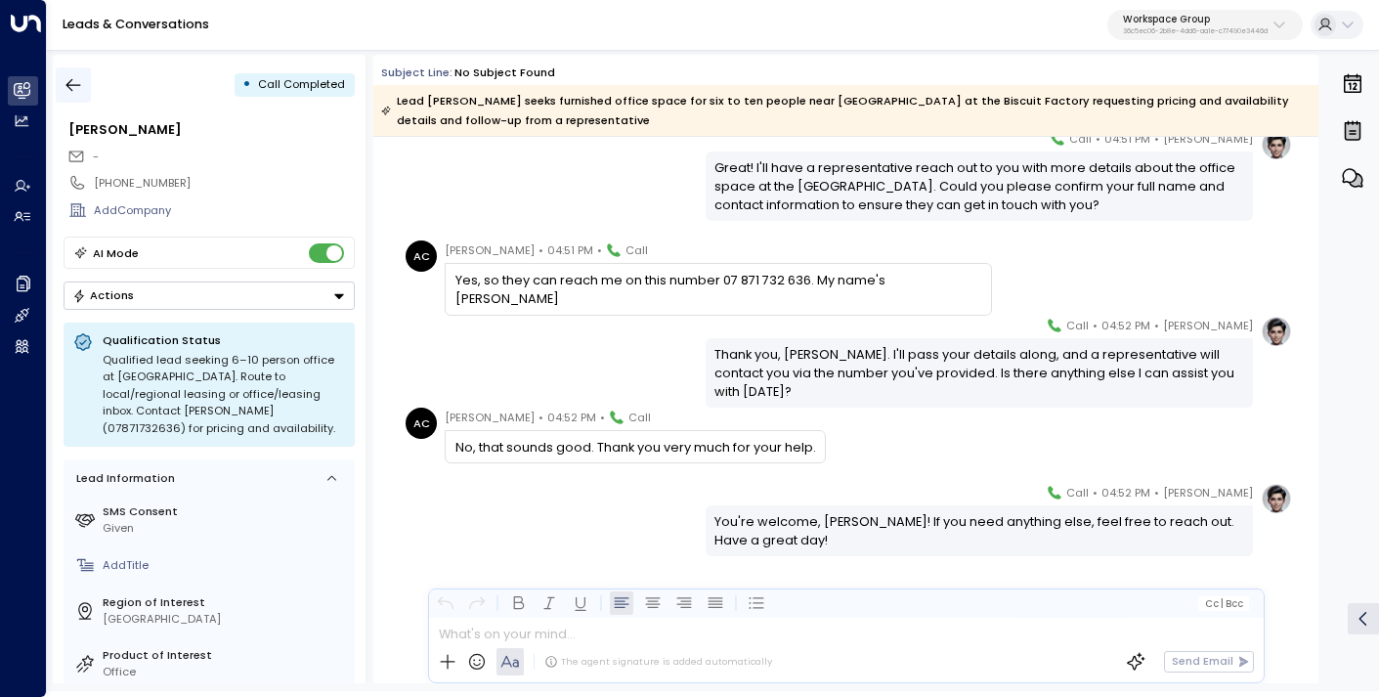
click at [85, 81] on button "button" at bounding box center [73, 84] width 35 height 35
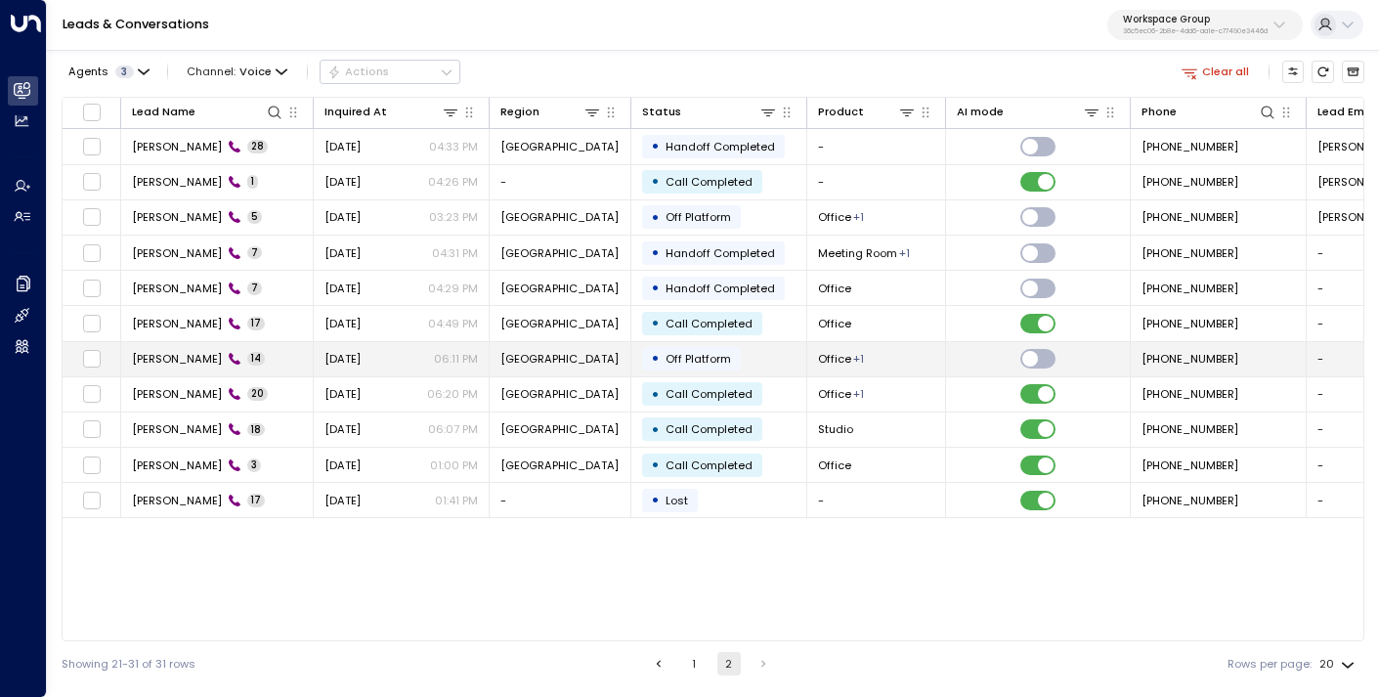
click at [179, 360] on span "[PERSON_NAME]" at bounding box center [177, 359] width 90 height 16
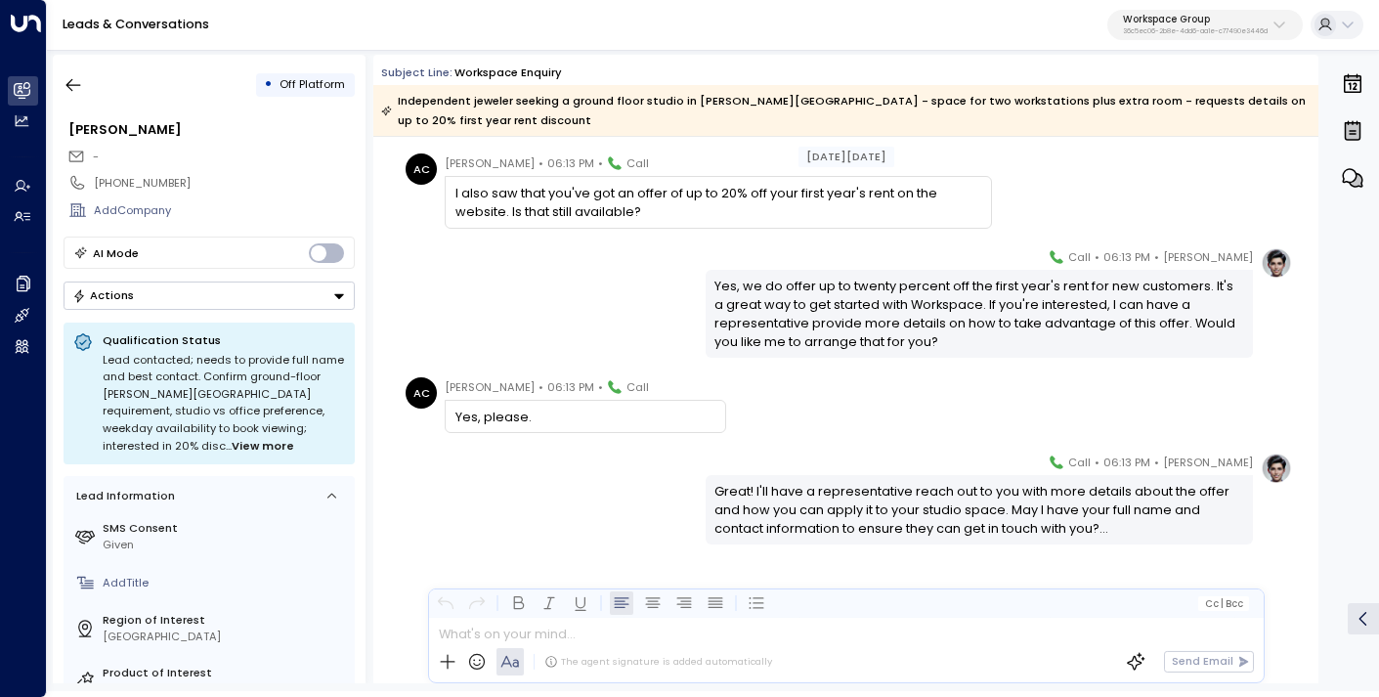
scroll to position [1478, 0]
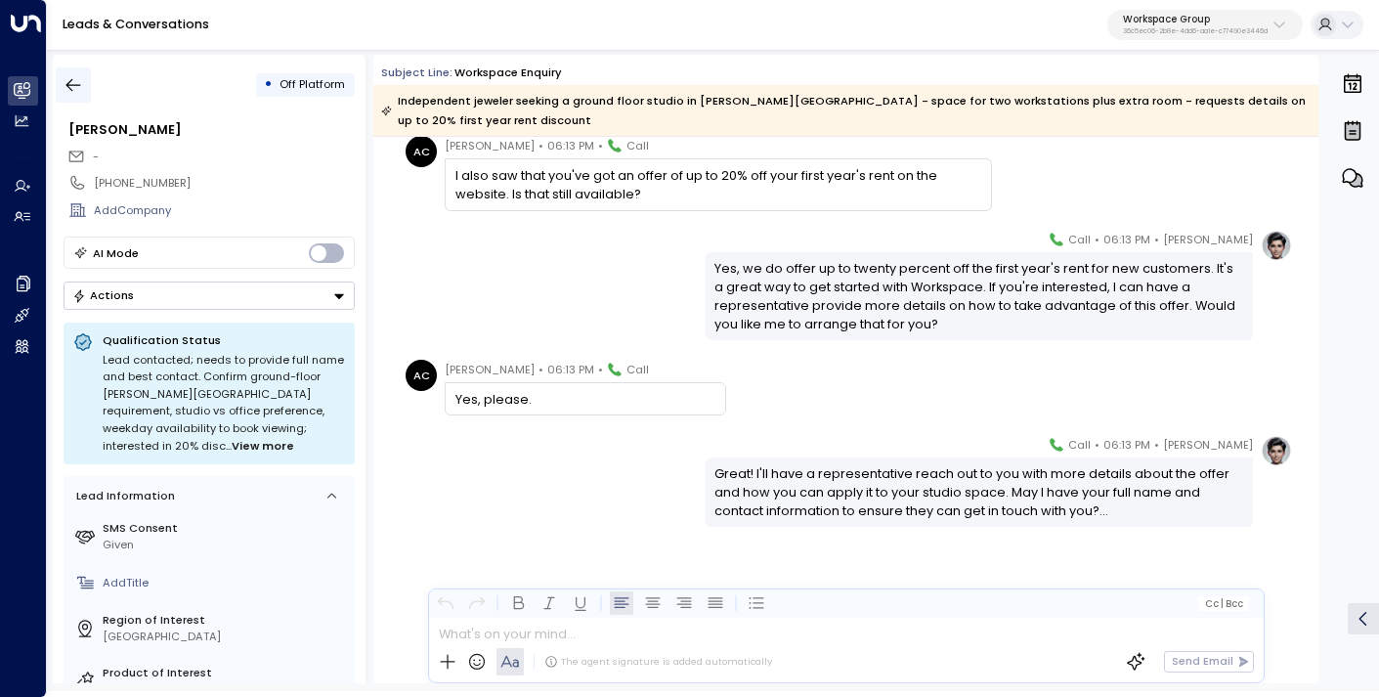
click at [75, 88] on icon "button" at bounding box center [74, 85] width 20 height 20
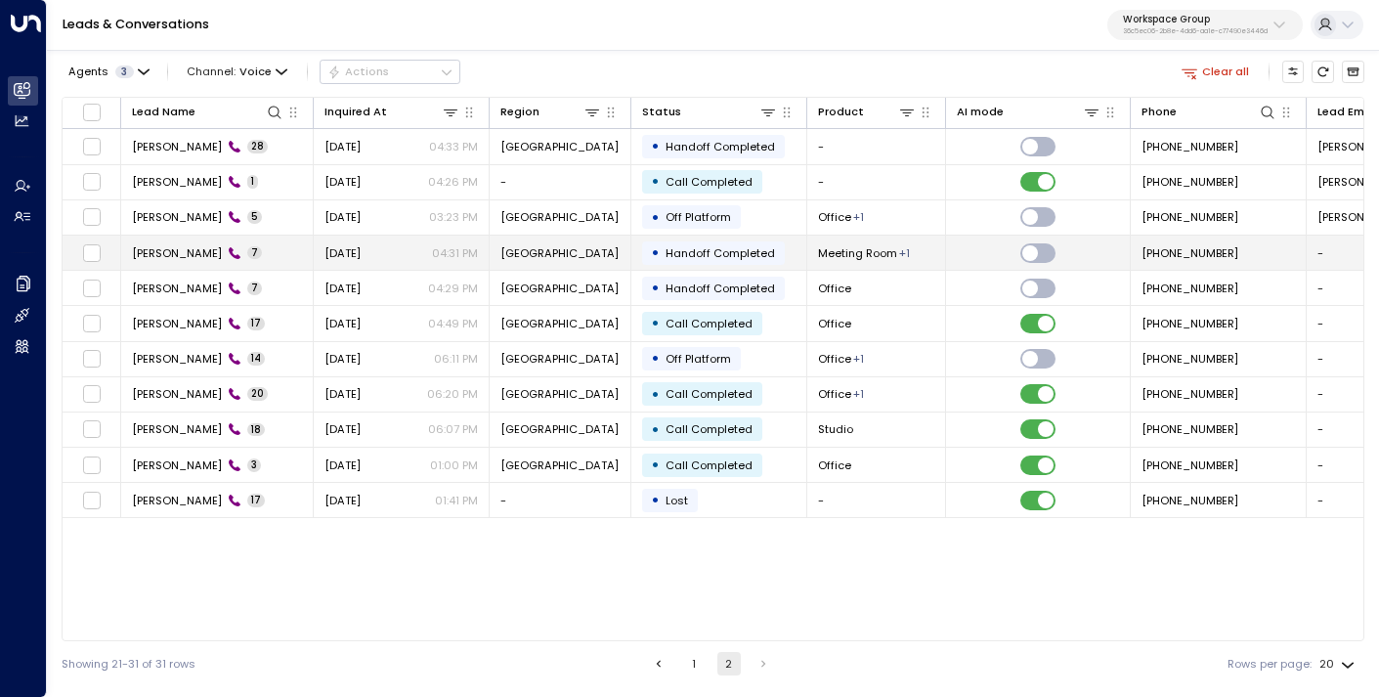
click at [188, 253] on span "[PERSON_NAME]" at bounding box center [177, 253] width 90 height 16
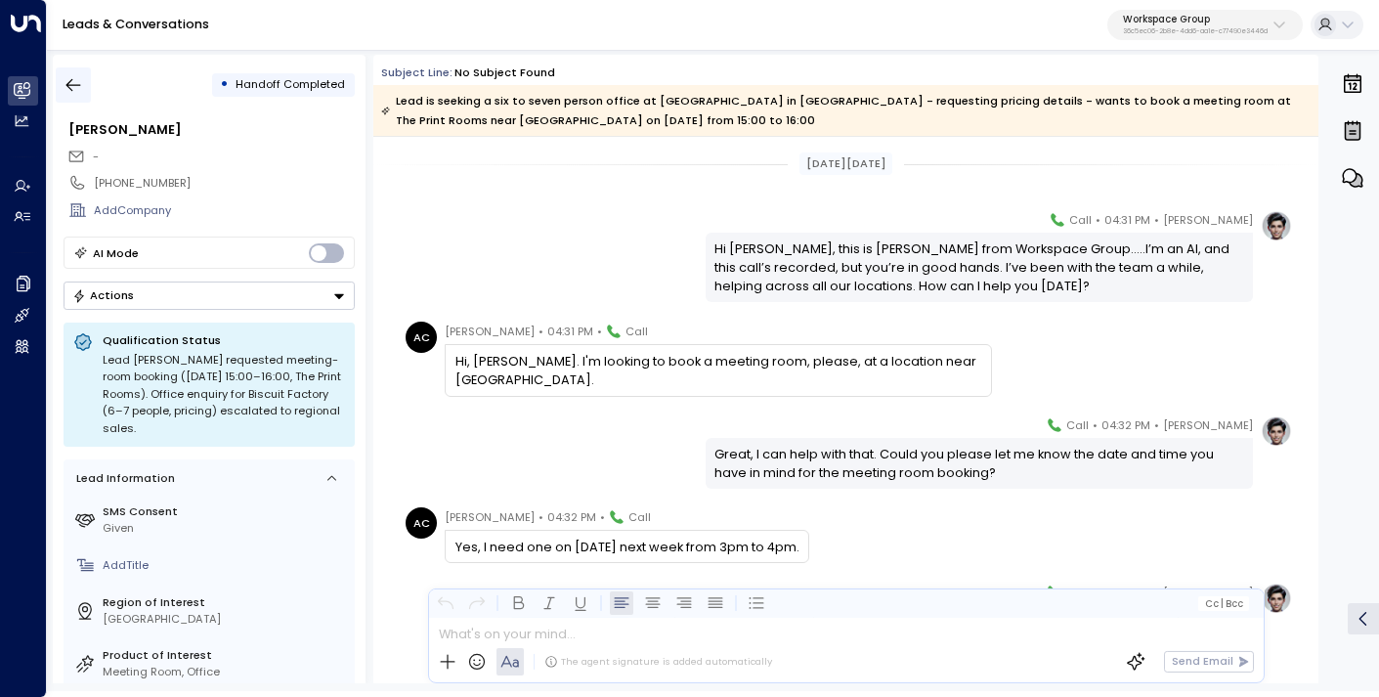
click at [82, 79] on icon "button" at bounding box center [74, 85] width 20 height 20
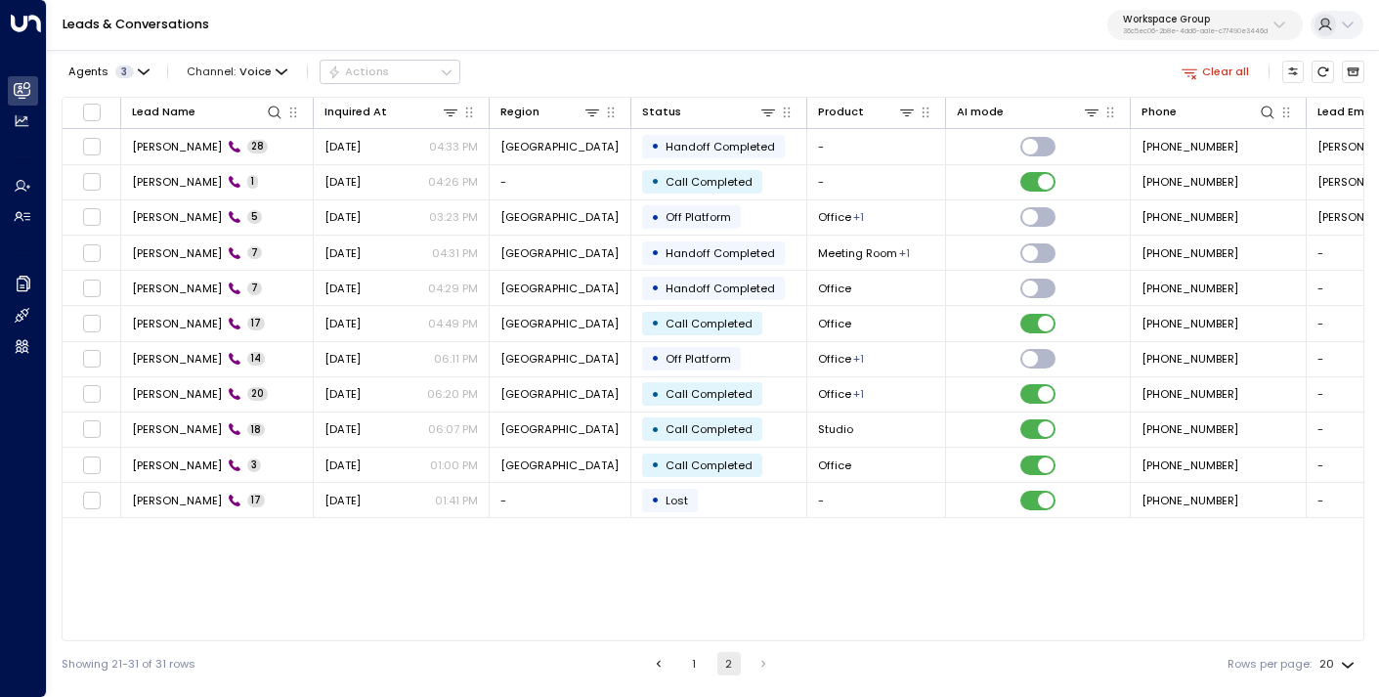
click at [695, 659] on button "1" at bounding box center [693, 663] width 23 height 23
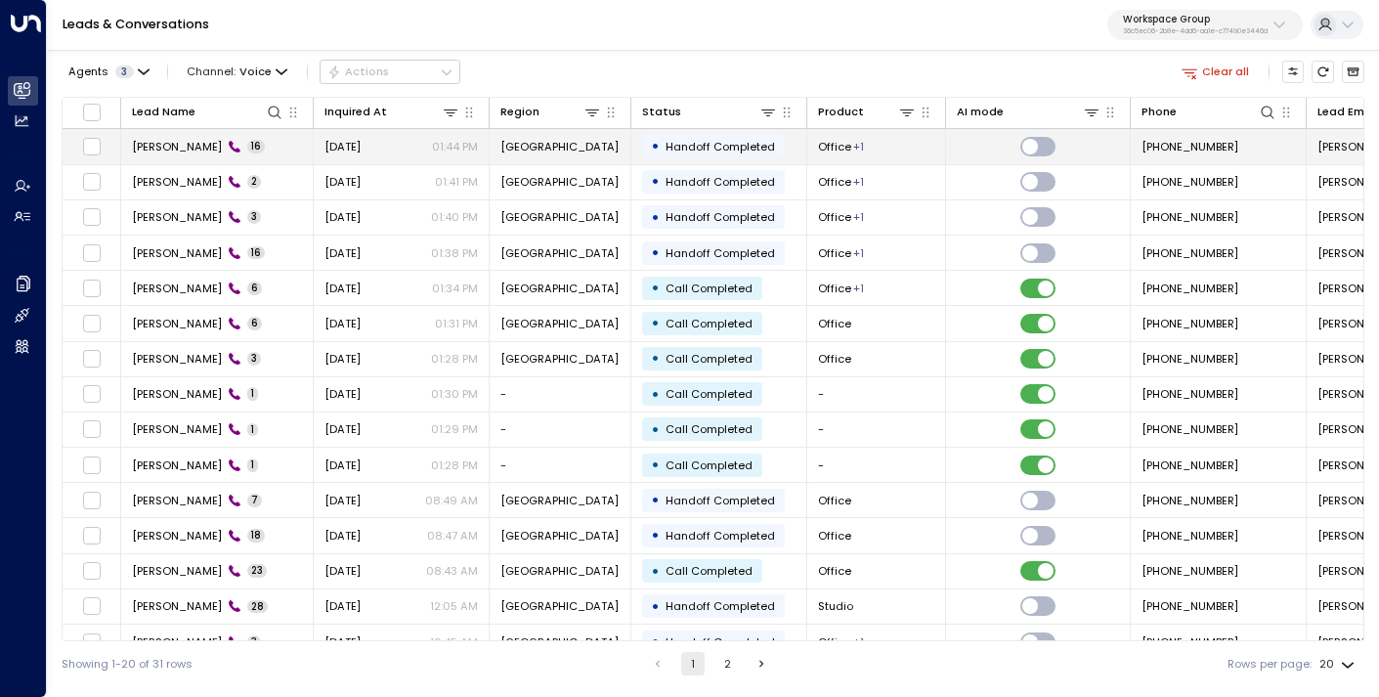
click at [361, 151] on span "[DATE]" at bounding box center [343, 147] width 36 height 16
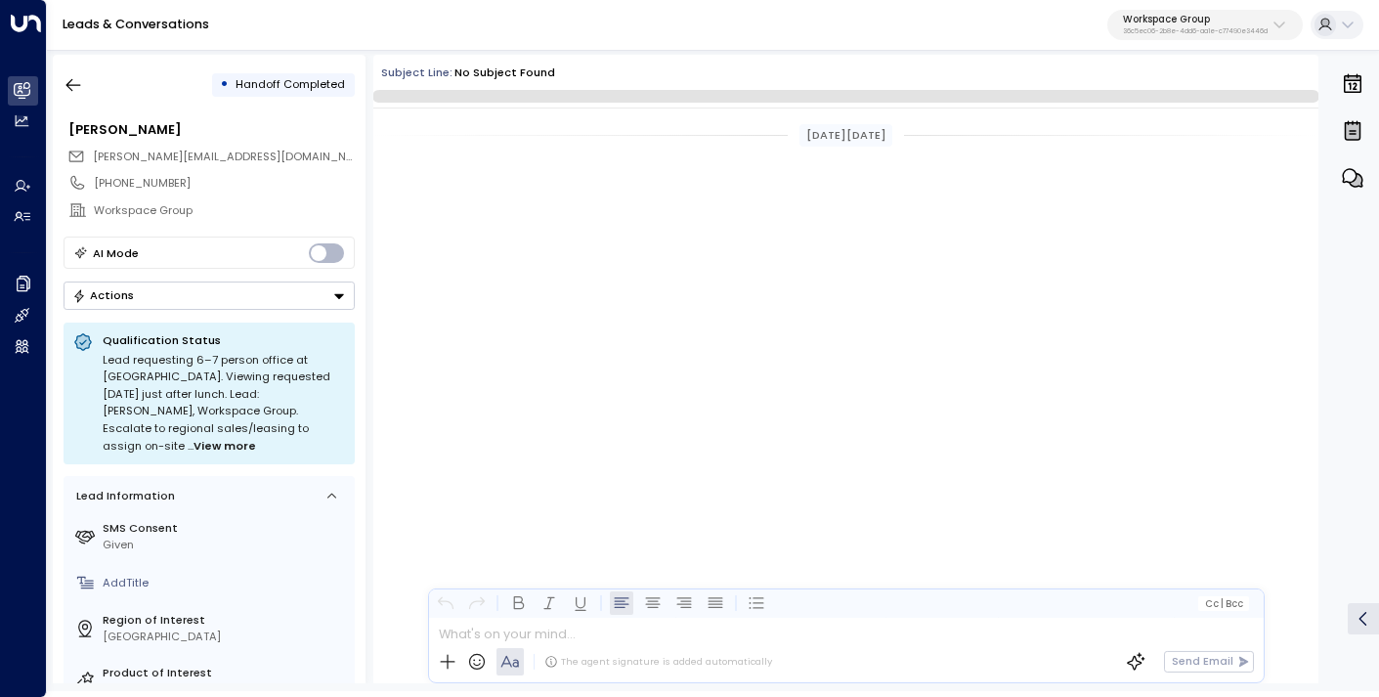
scroll to position [2481, 0]
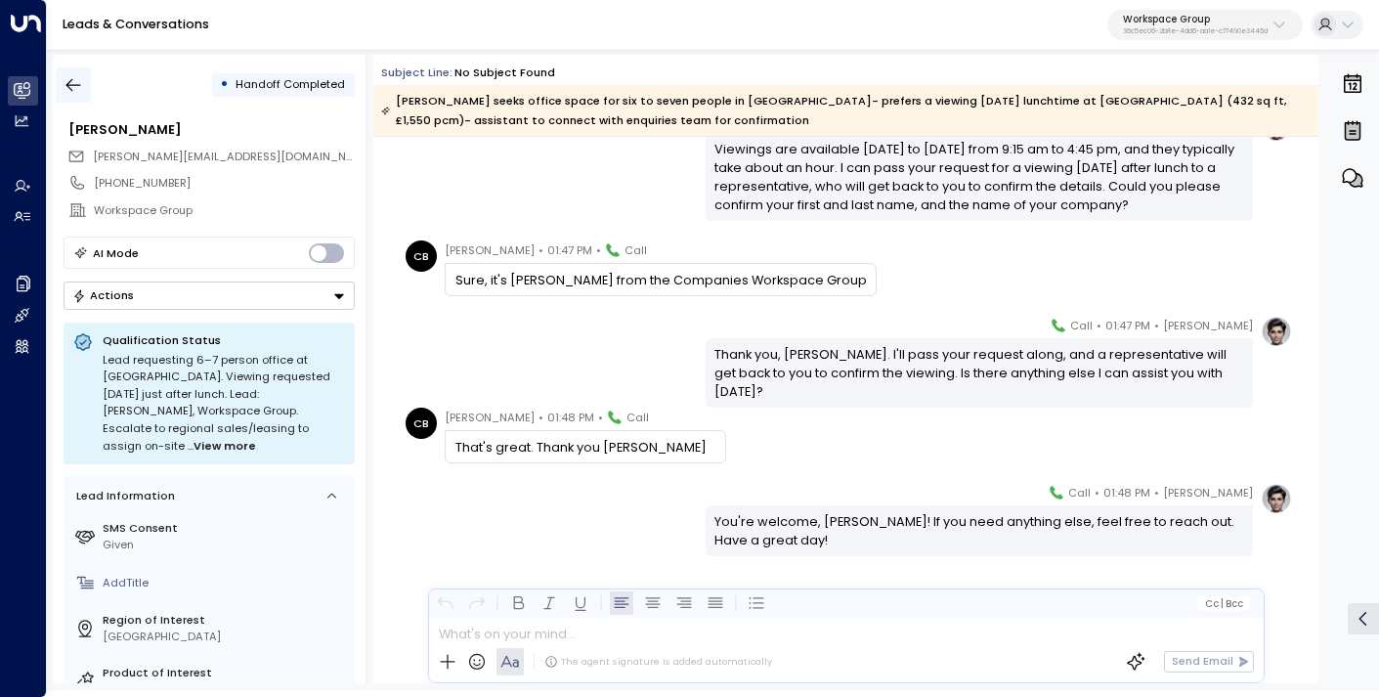
click at [71, 90] on icon "button" at bounding box center [73, 85] width 15 height 13
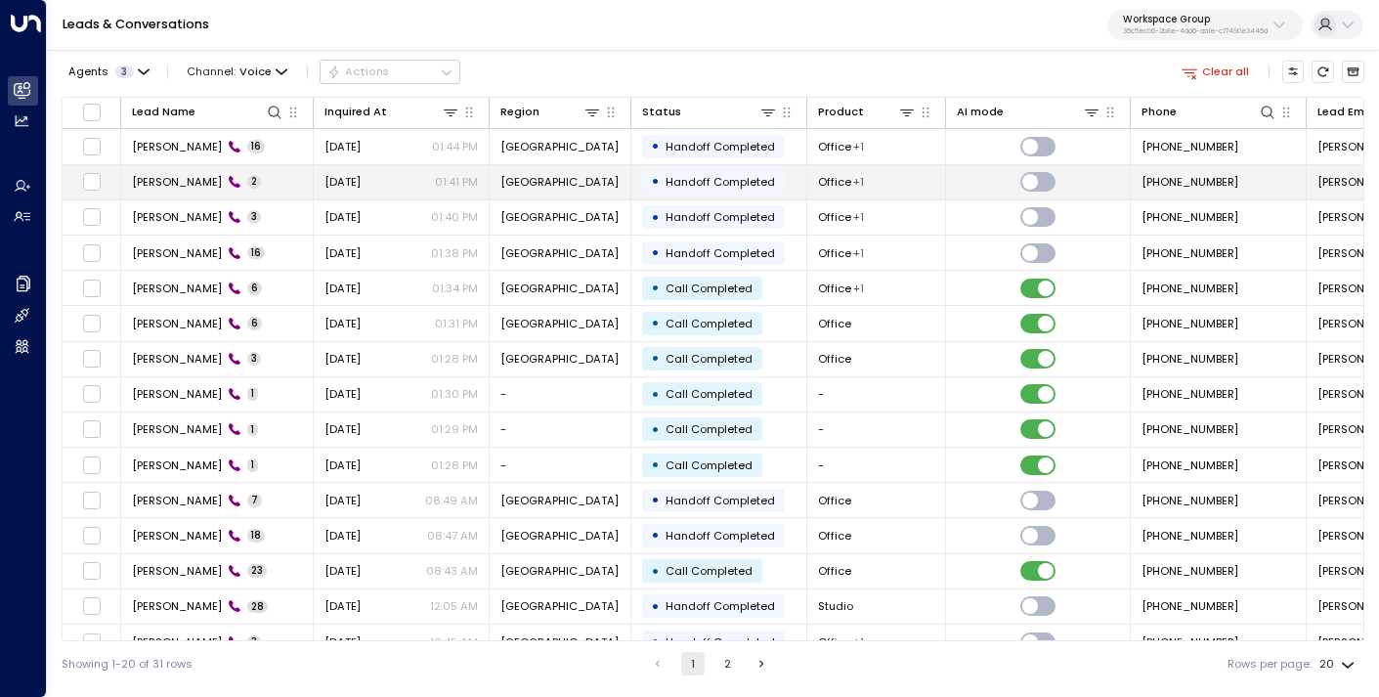
click at [165, 186] on span "[PERSON_NAME]" at bounding box center [177, 182] width 90 height 16
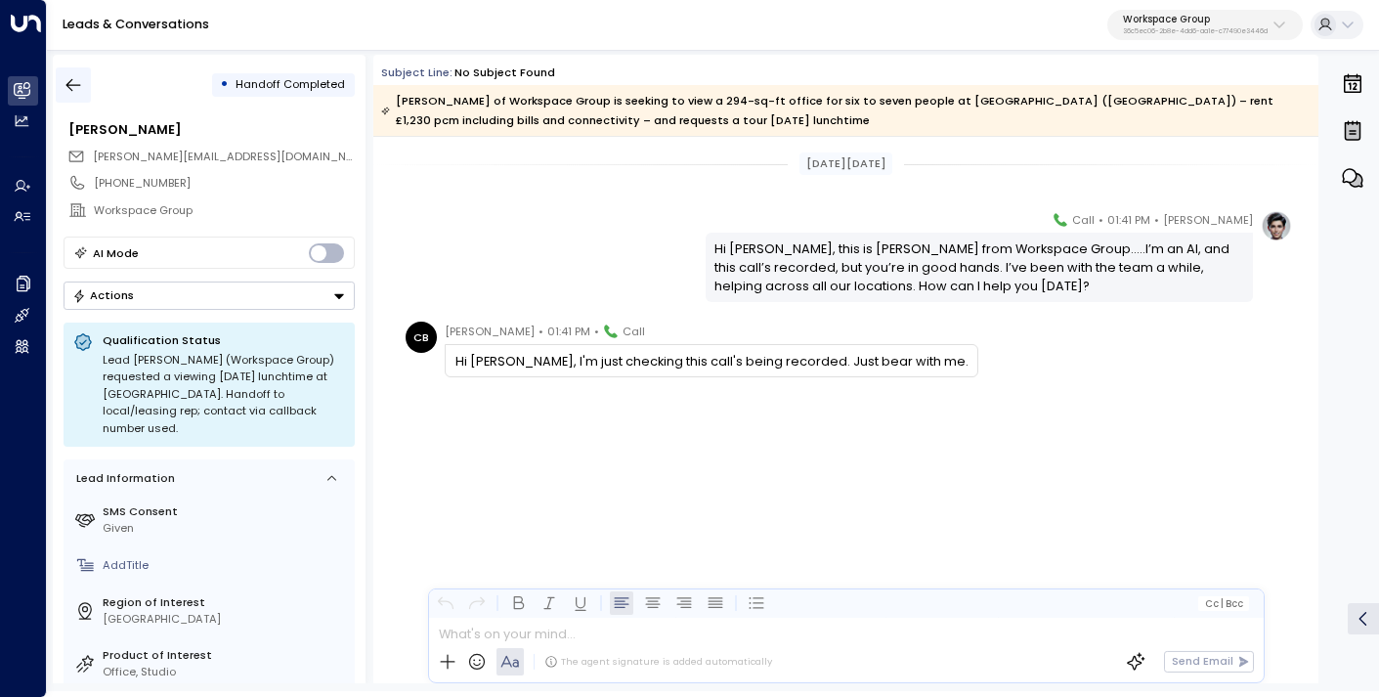
click at [79, 92] on icon "button" at bounding box center [74, 85] width 20 height 20
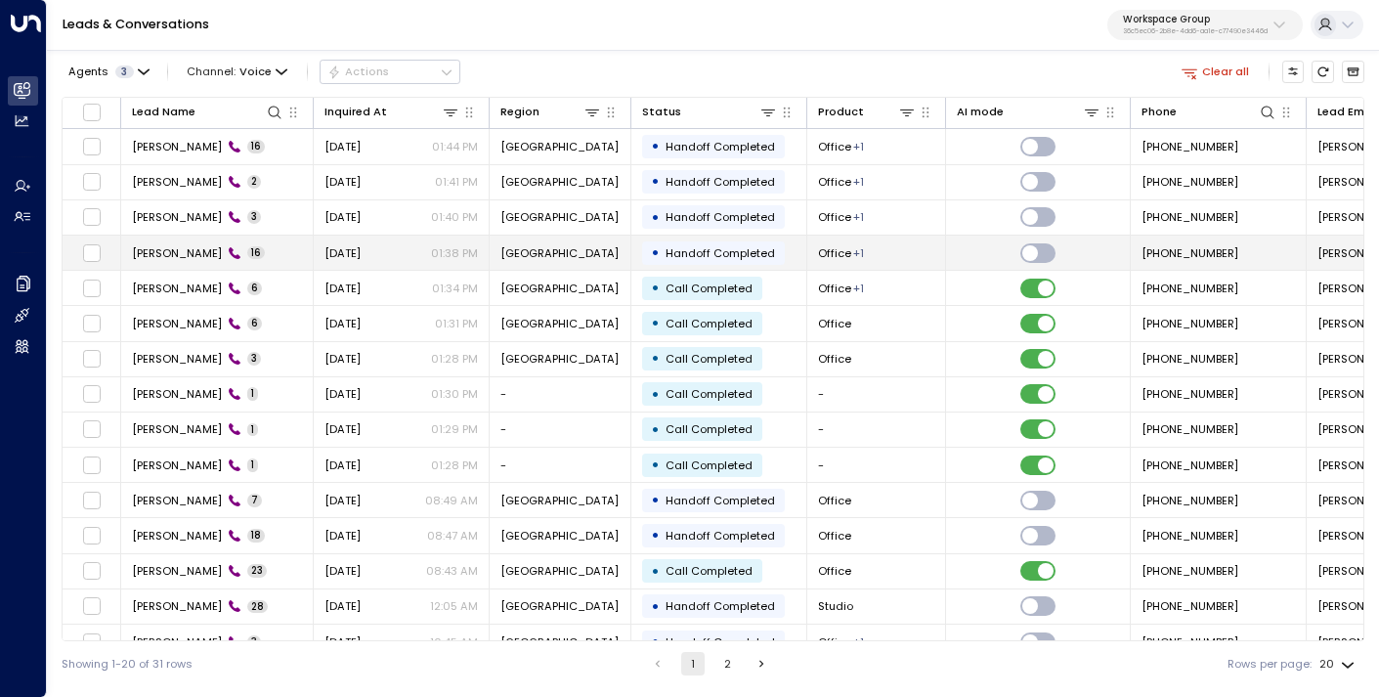
click at [152, 255] on span "[PERSON_NAME]" at bounding box center [177, 253] width 90 height 16
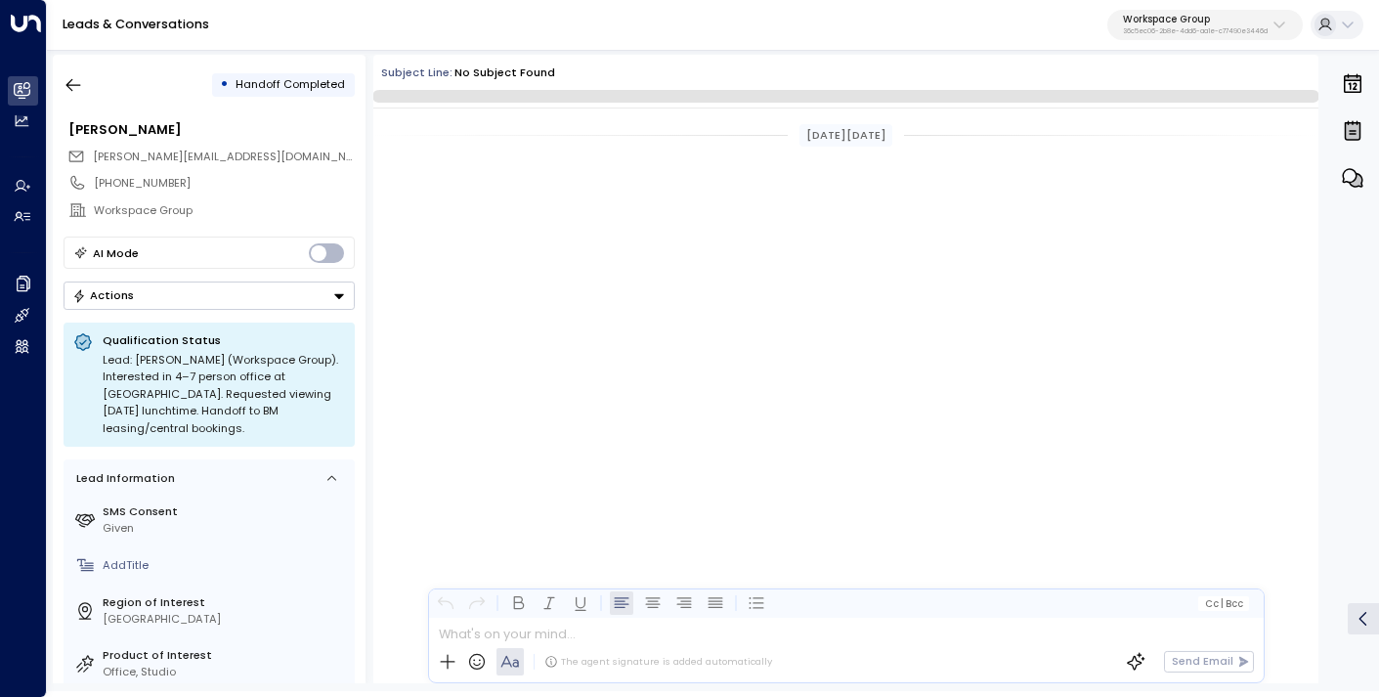
scroll to position [3445, 0]
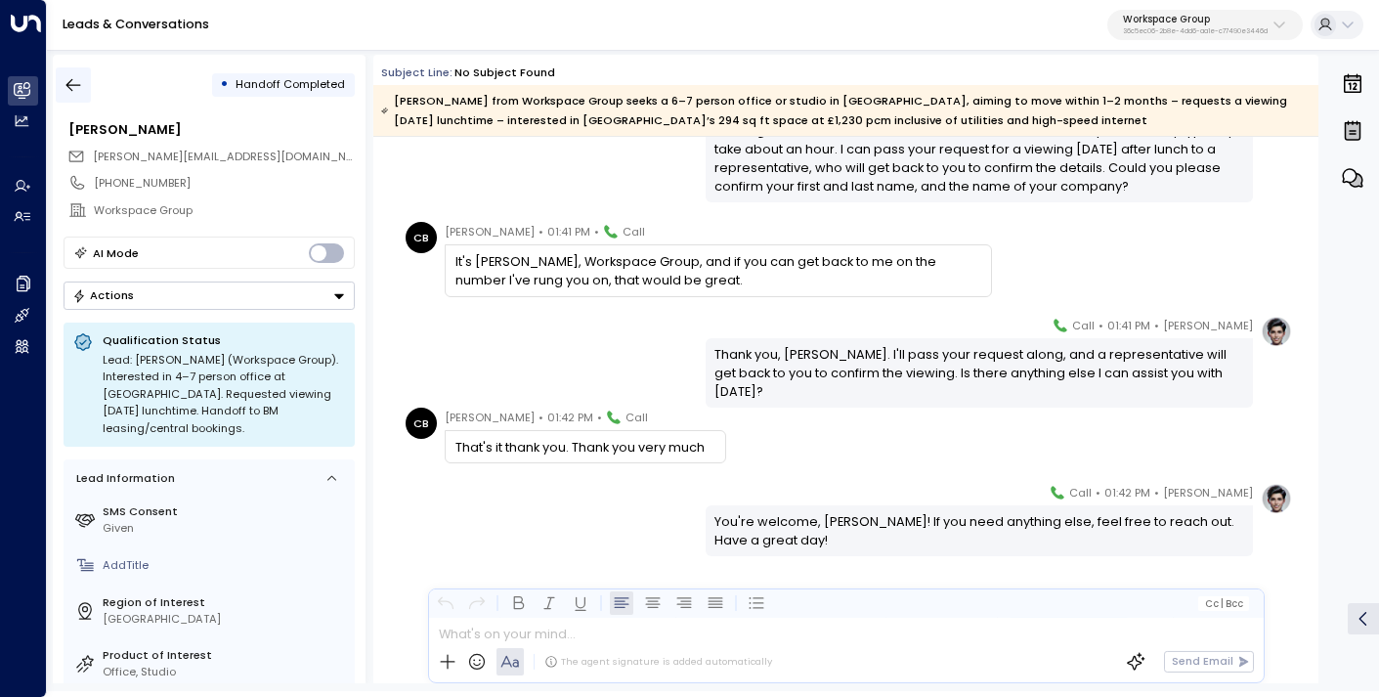
click at [74, 90] on icon "button" at bounding box center [74, 85] width 20 height 20
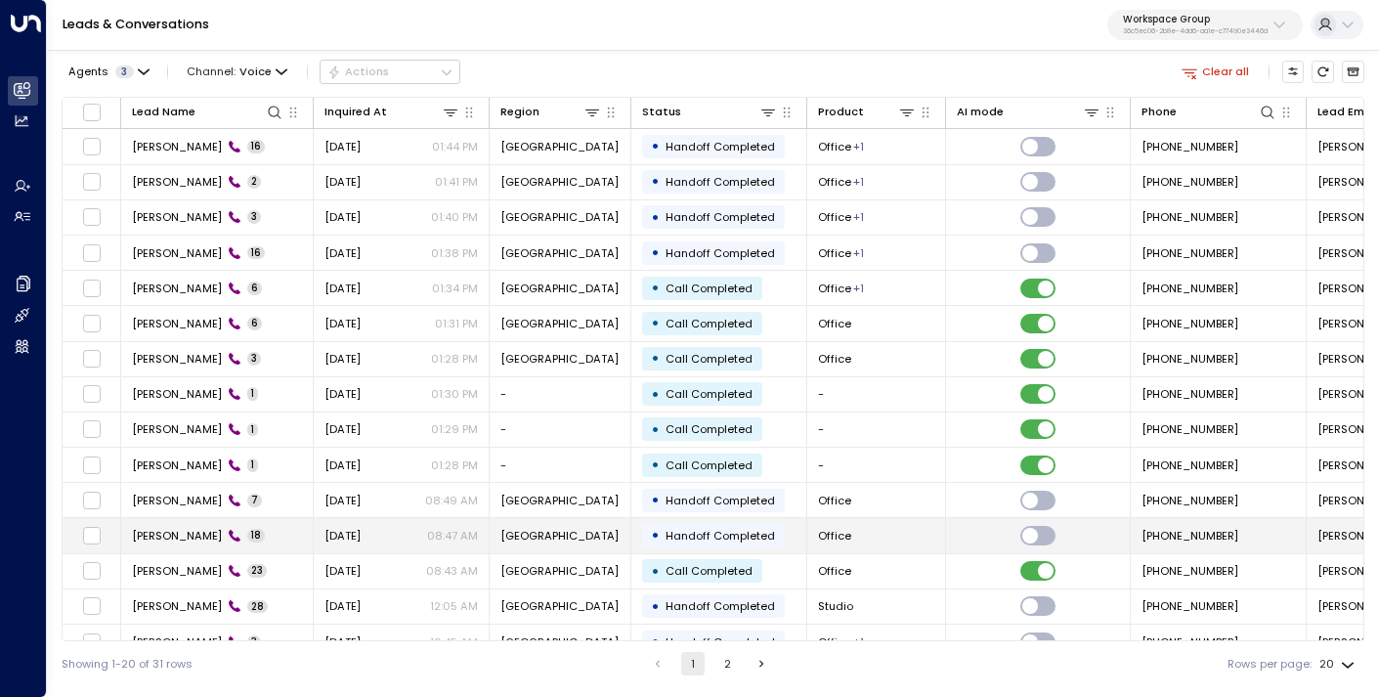
click at [163, 531] on span "[PERSON_NAME]" at bounding box center [177, 536] width 90 height 16
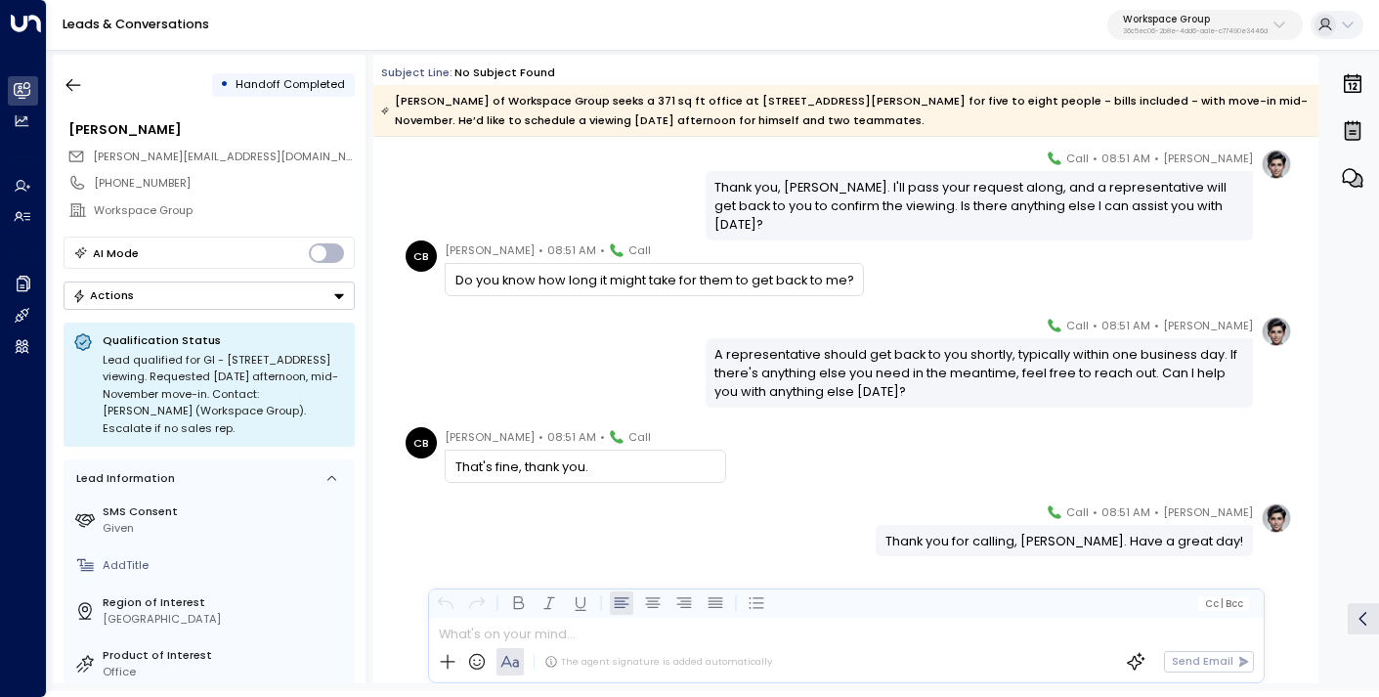
scroll to position [3149, 0]
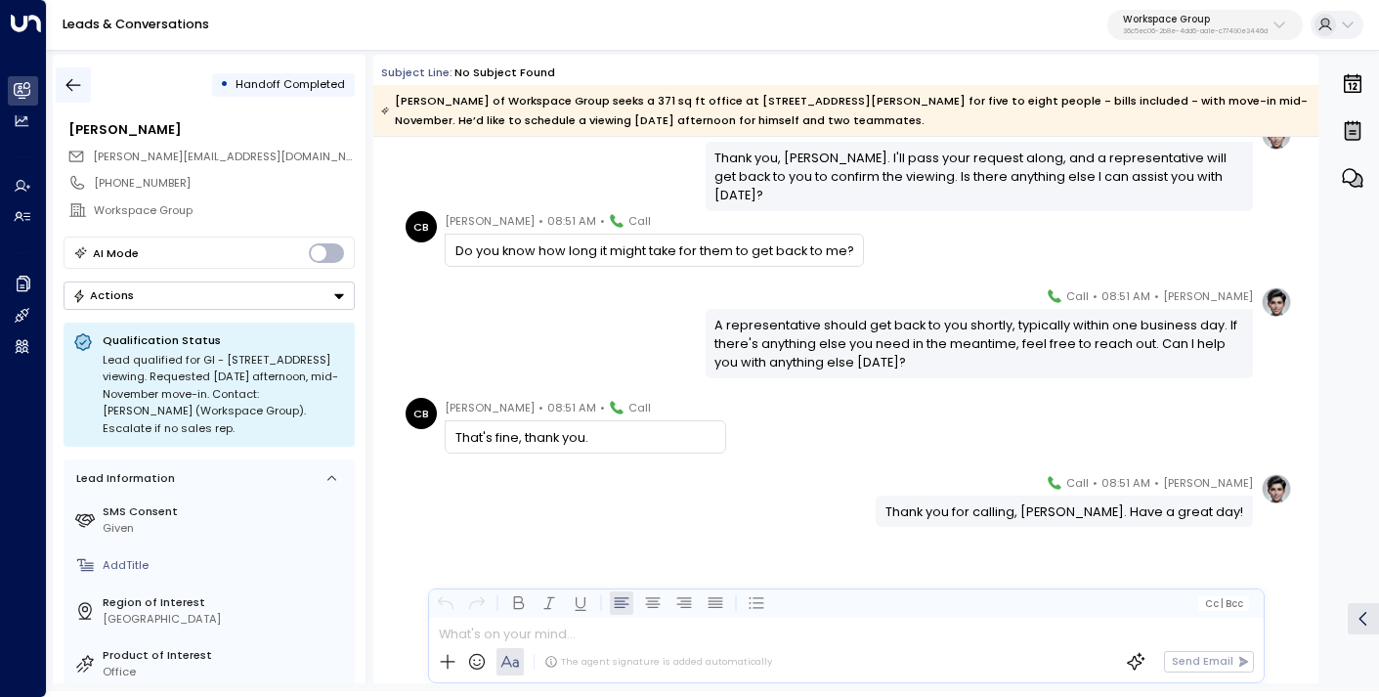
click at [80, 75] on icon "button" at bounding box center [74, 85] width 20 height 20
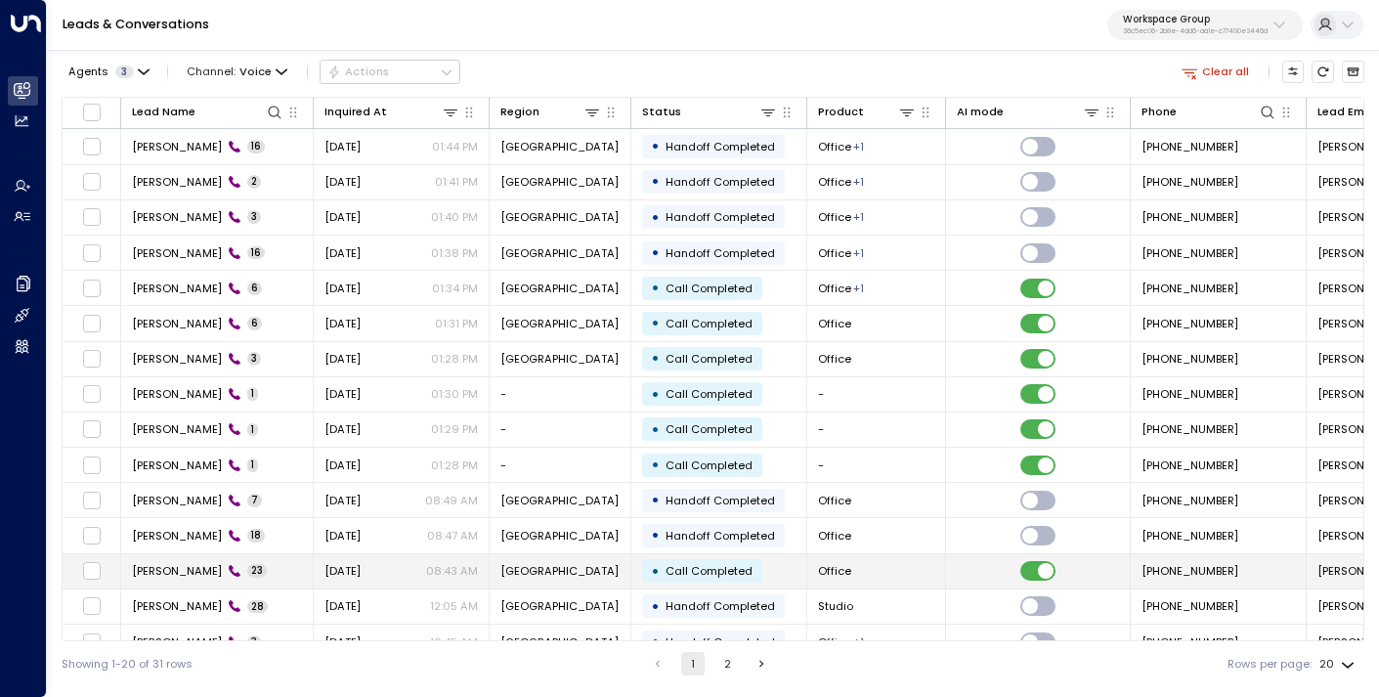
click at [162, 572] on span "[PERSON_NAME]" at bounding box center [177, 571] width 90 height 16
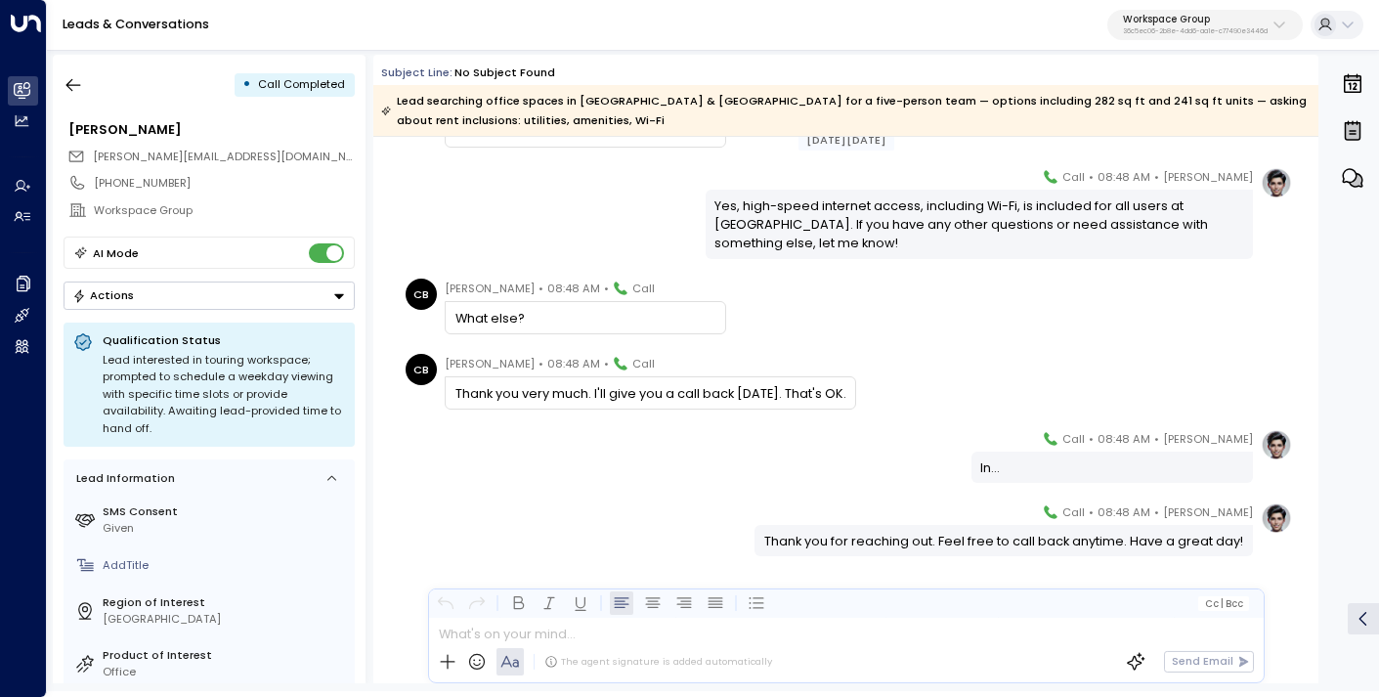
scroll to position [5693, 0]
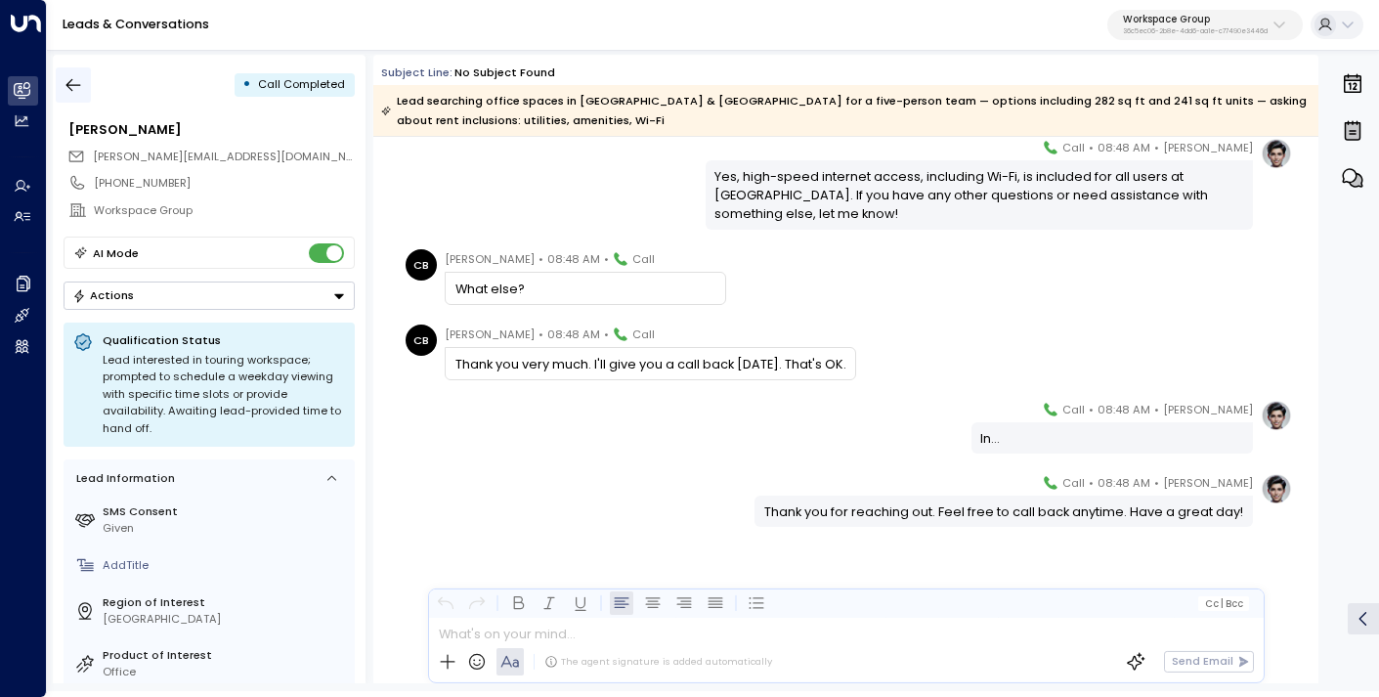
click at [66, 82] on icon "button" at bounding box center [74, 85] width 20 height 20
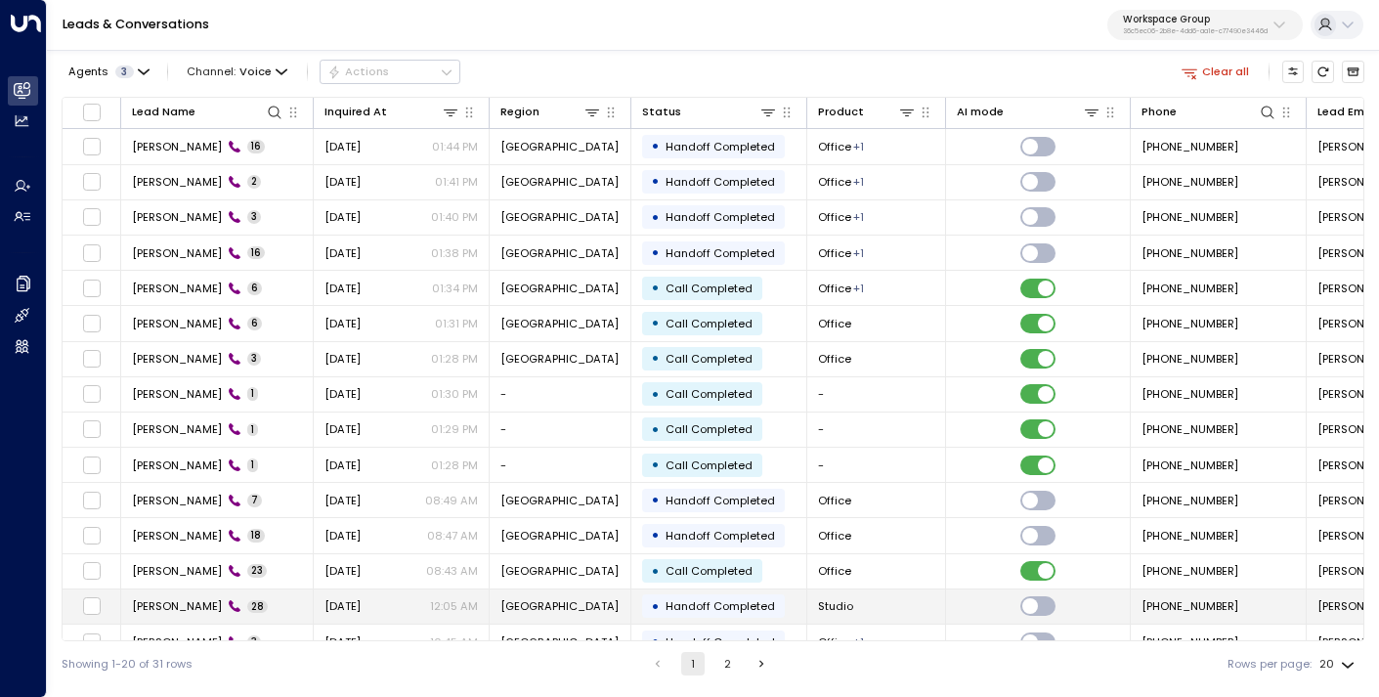
click at [189, 602] on span "[PERSON_NAME]" at bounding box center [177, 606] width 90 height 16
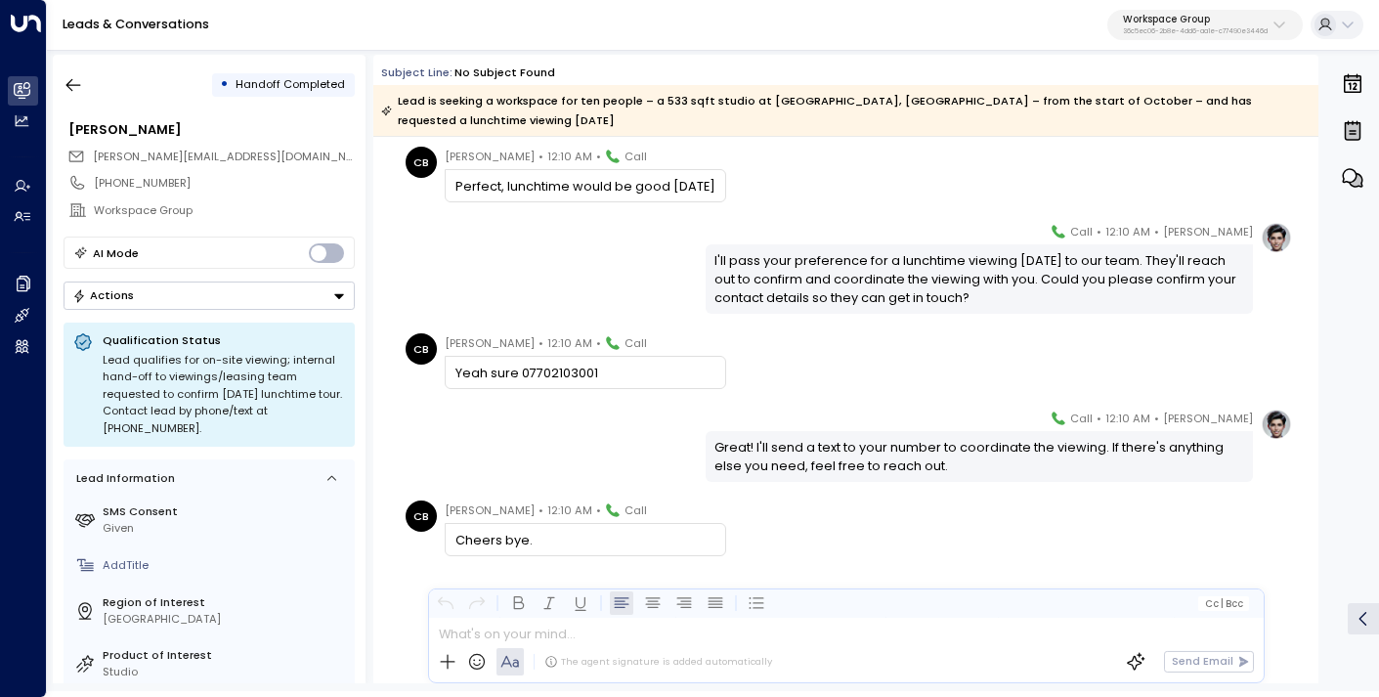
scroll to position [8274, 0]
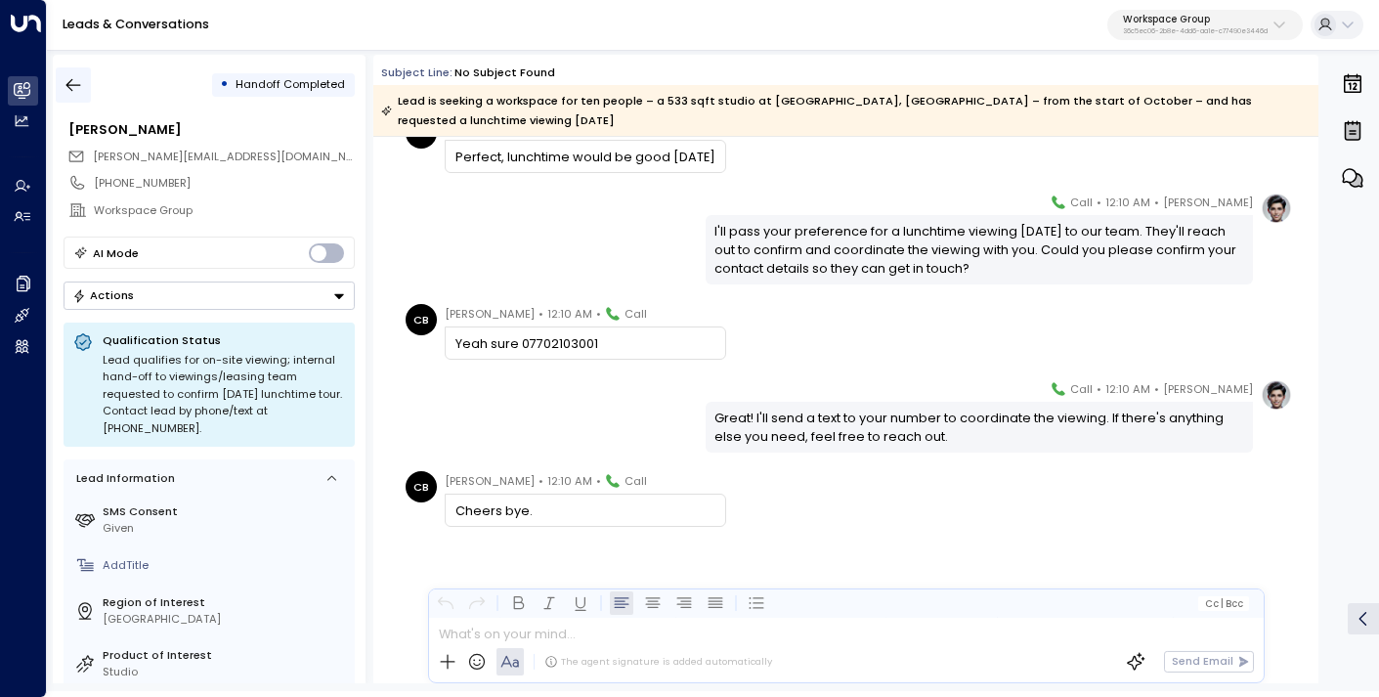
click at [78, 89] on icon "button" at bounding box center [74, 85] width 20 height 20
